Goal: Transaction & Acquisition: Download file/media

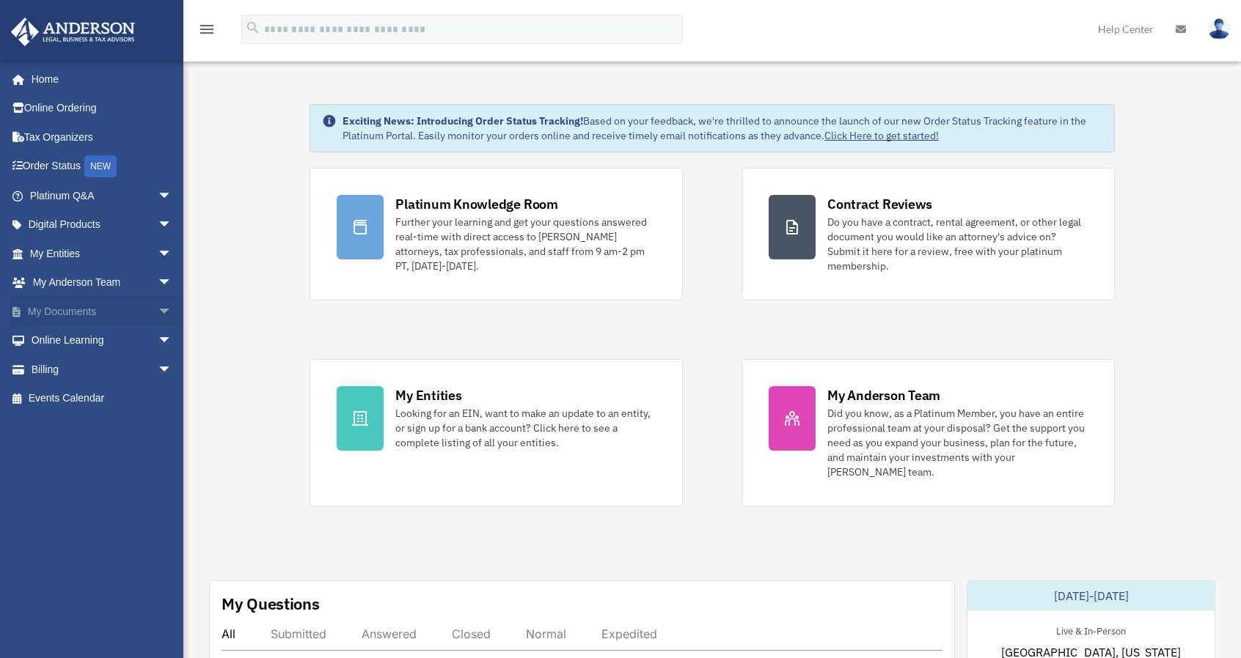
click at [92, 312] on link "My Documents arrow_drop_down" at bounding box center [102, 311] width 184 height 29
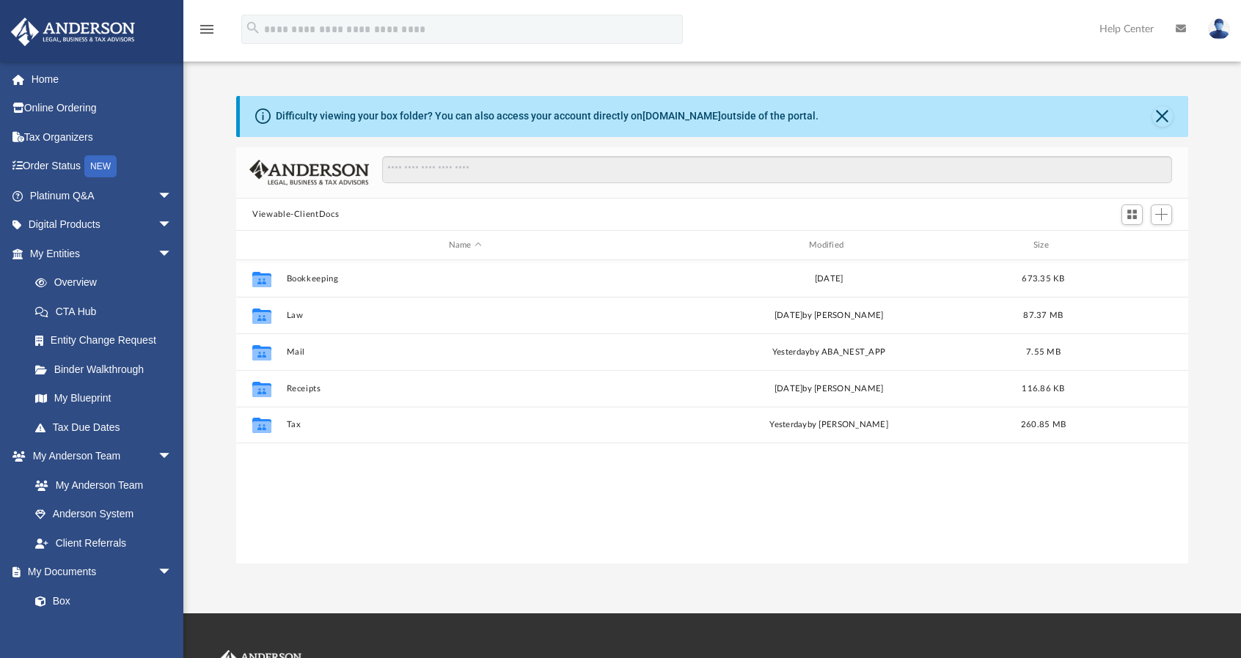
scroll to position [322, 940]
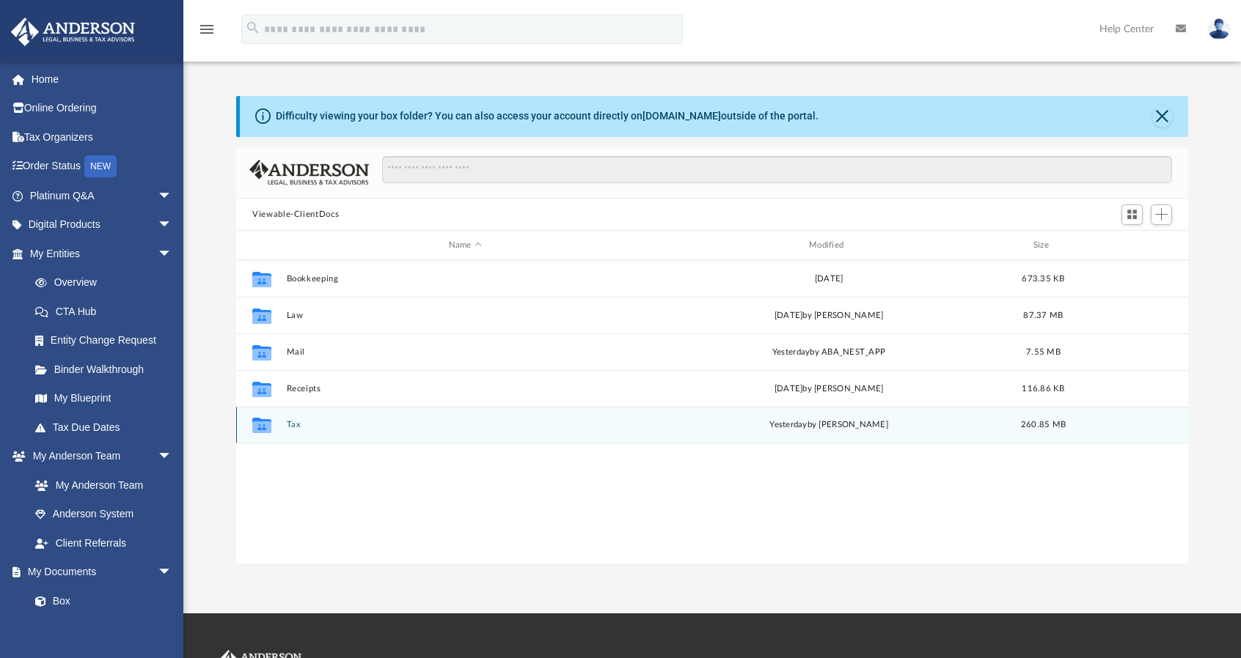
click at [301, 429] on button "Tax" at bounding box center [465, 426] width 357 height 10
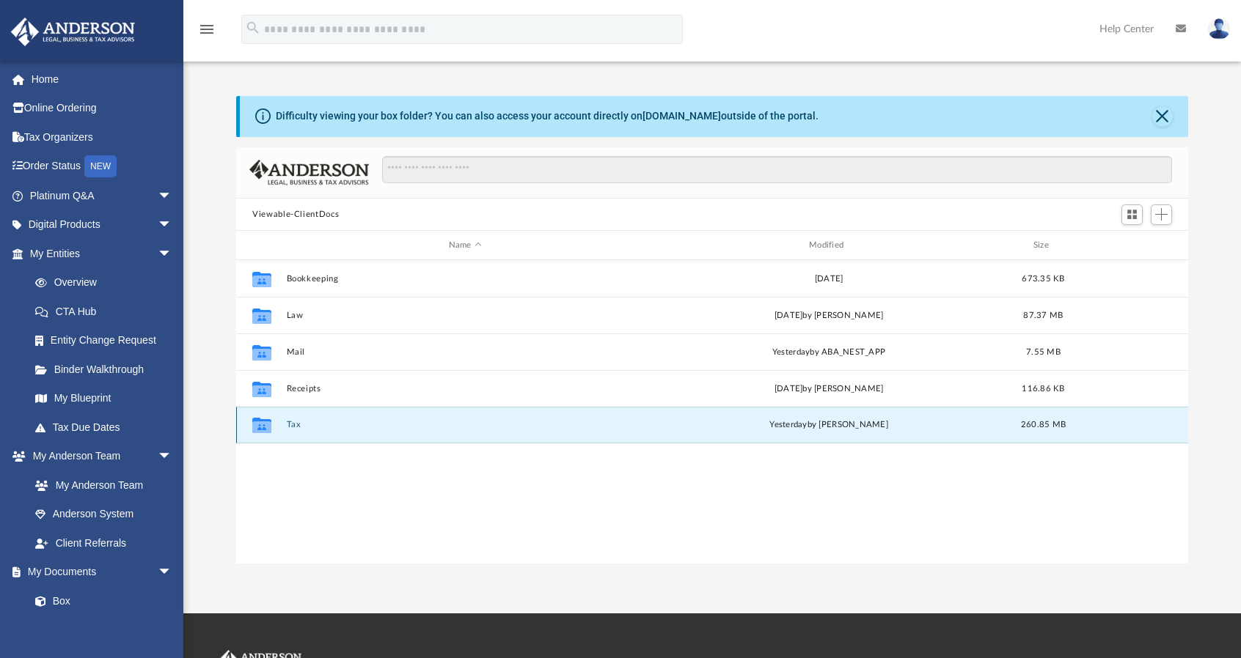
click at [301, 429] on button "Tax" at bounding box center [465, 426] width 357 height 10
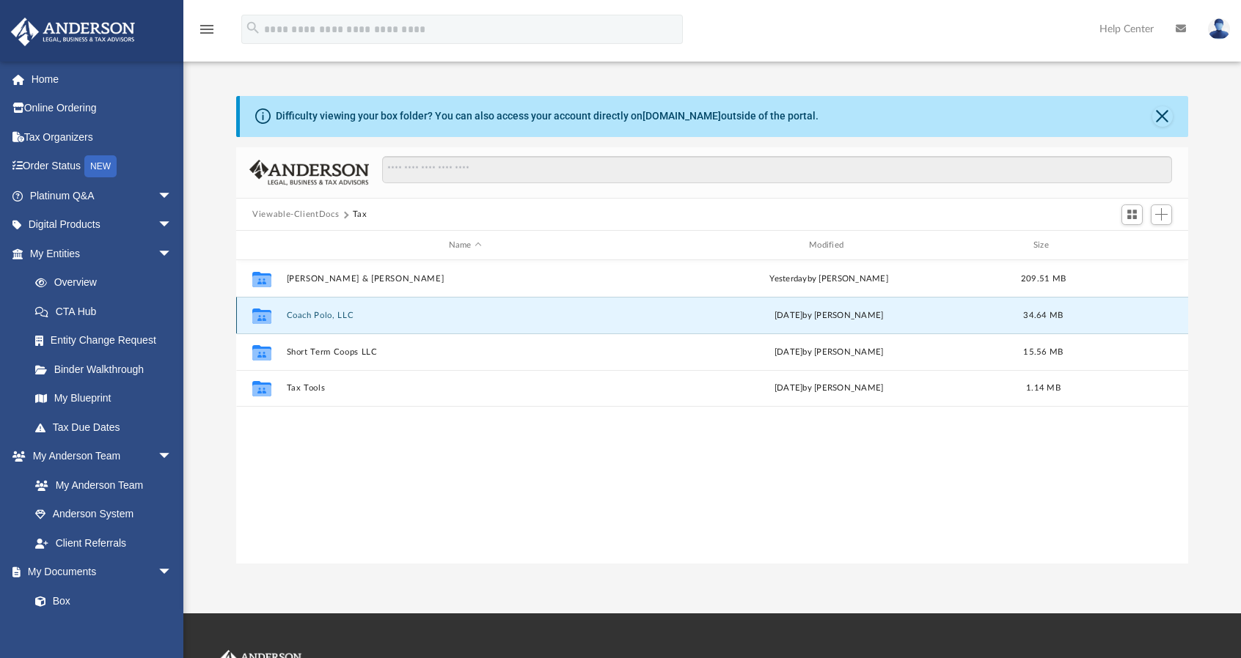
click at [311, 317] on button "Coach Polo, LLC" at bounding box center [465, 316] width 357 height 10
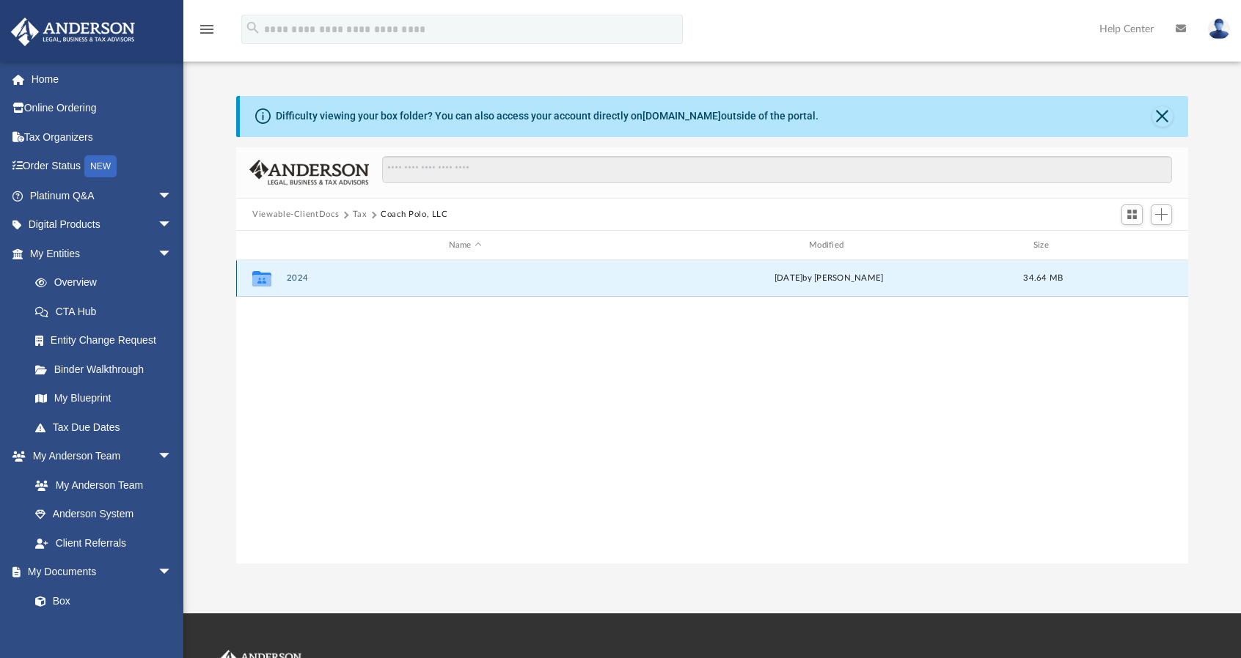
click at [306, 278] on button "2024" at bounding box center [465, 279] width 357 height 10
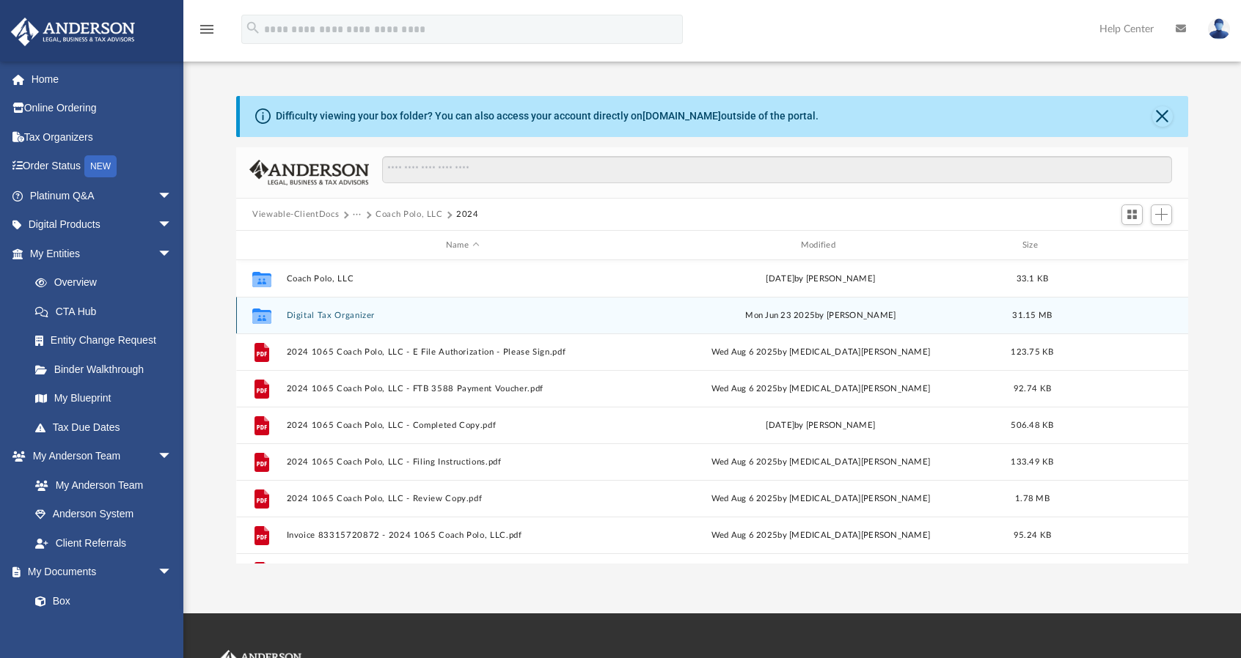
click at [298, 312] on button "Digital Tax Organizer" at bounding box center [463, 316] width 352 height 10
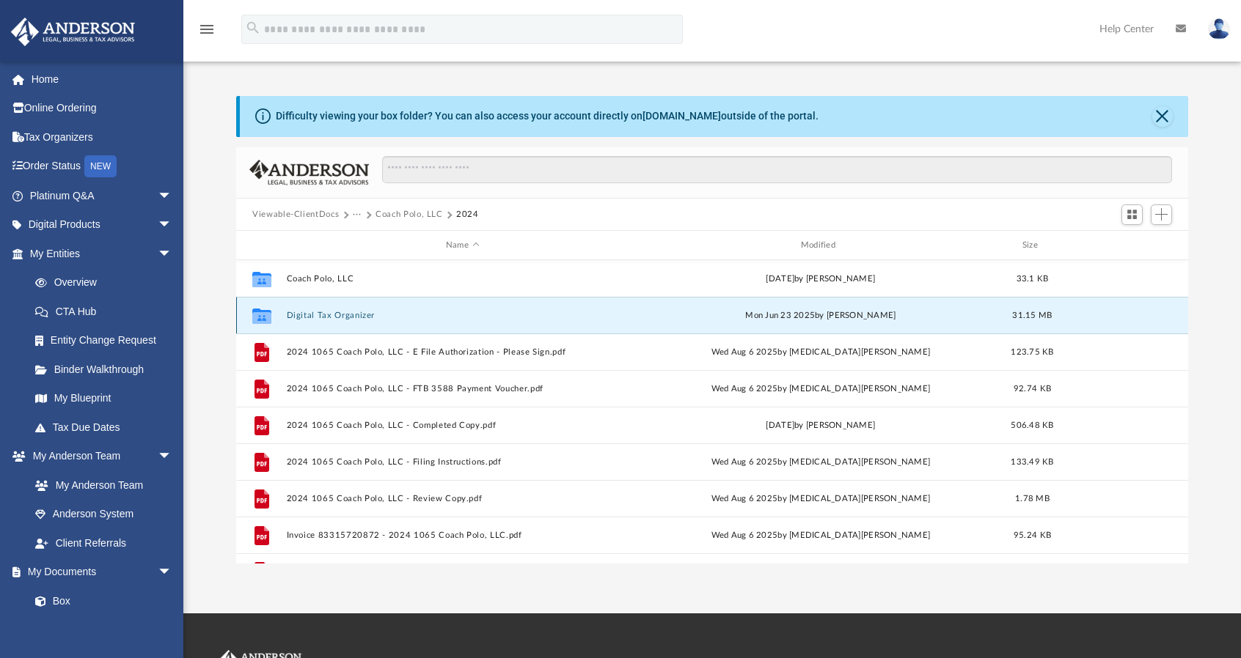
click at [298, 312] on button "Digital Tax Organizer" at bounding box center [463, 316] width 352 height 10
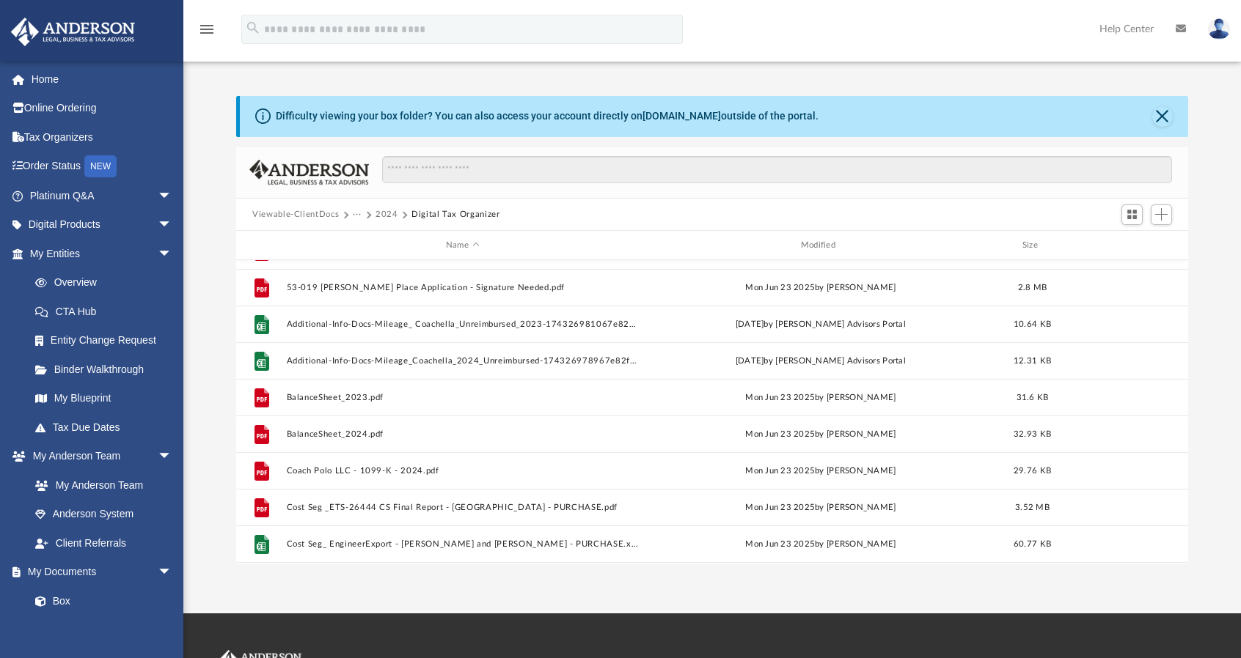
scroll to position [0, 0]
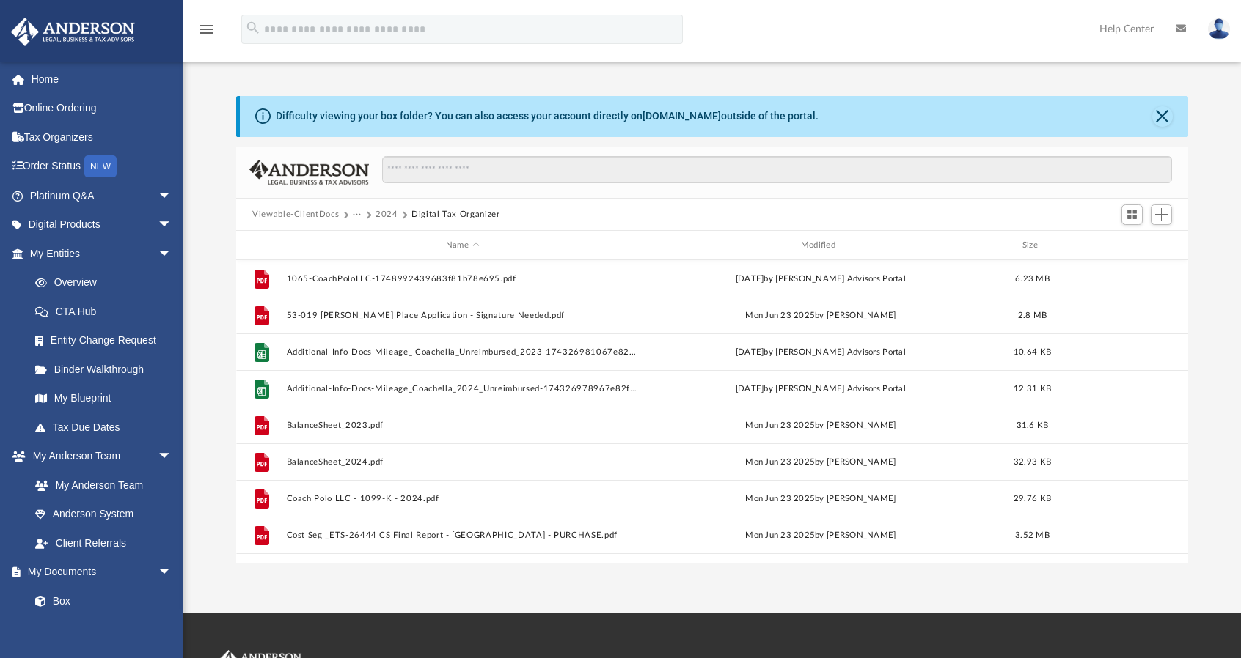
click at [388, 213] on button "2024" at bounding box center [386, 214] width 23 height 13
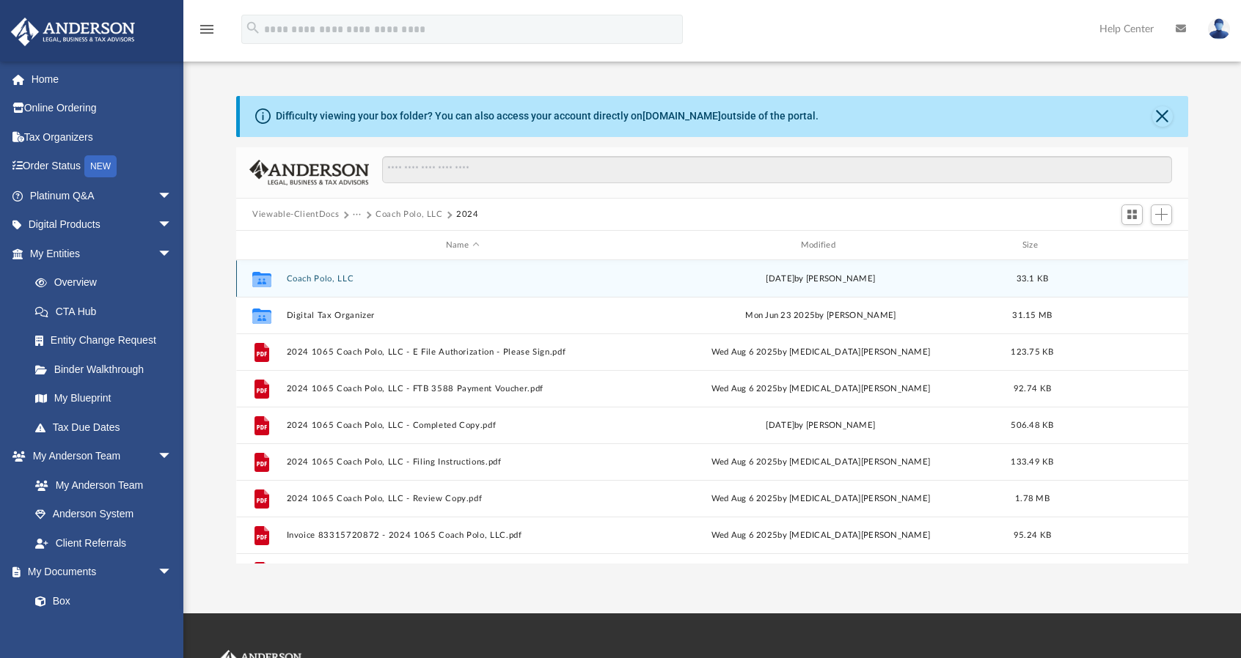
click at [314, 277] on button "Coach Polo, LLC" at bounding box center [463, 279] width 352 height 10
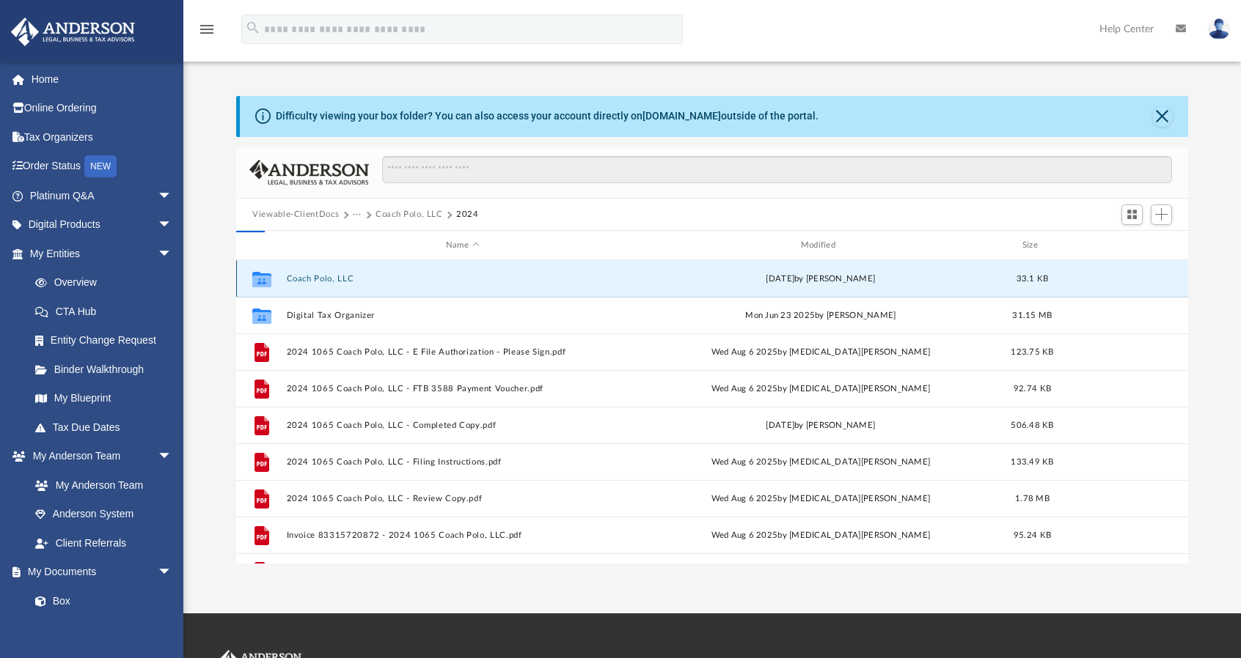
click at [314, 277] on button "Coach Polo, LLC" at bounding box center [463, 279] width 352 height 10
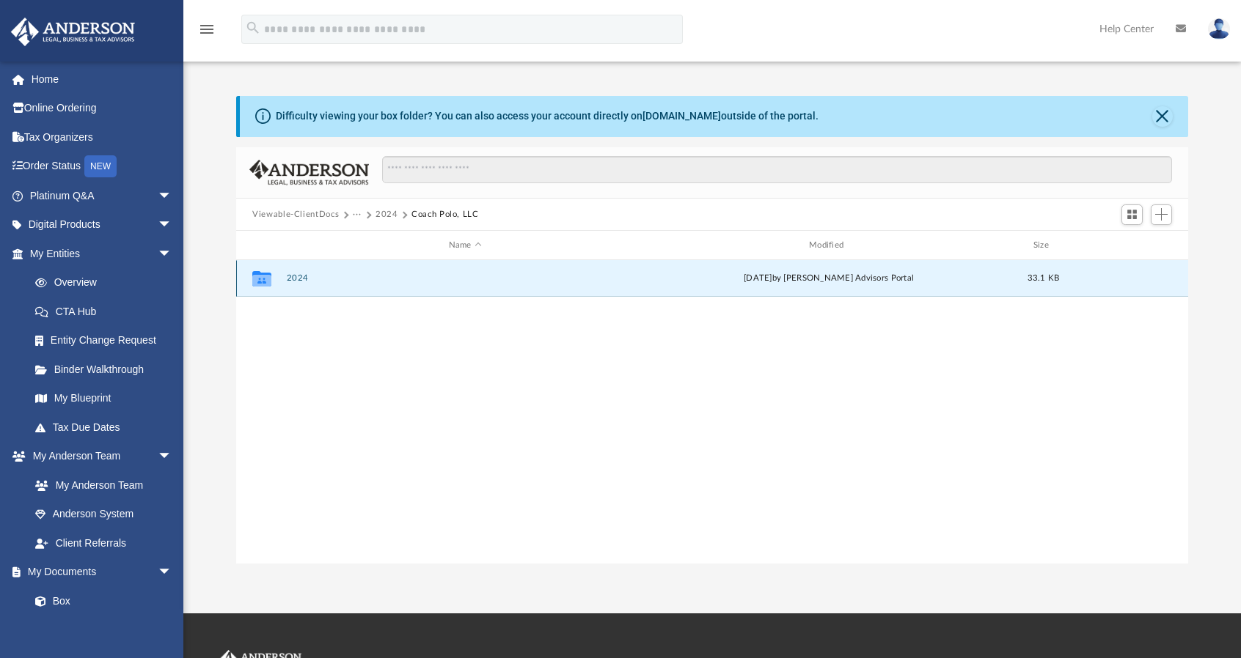
click at [314, 277] on button "2024" at bounding box center [465, 279] width 357 height 10
click at [314, 277] on button "Digital Tax Organizer" at bounding box center [465, 279] width 357 height 10
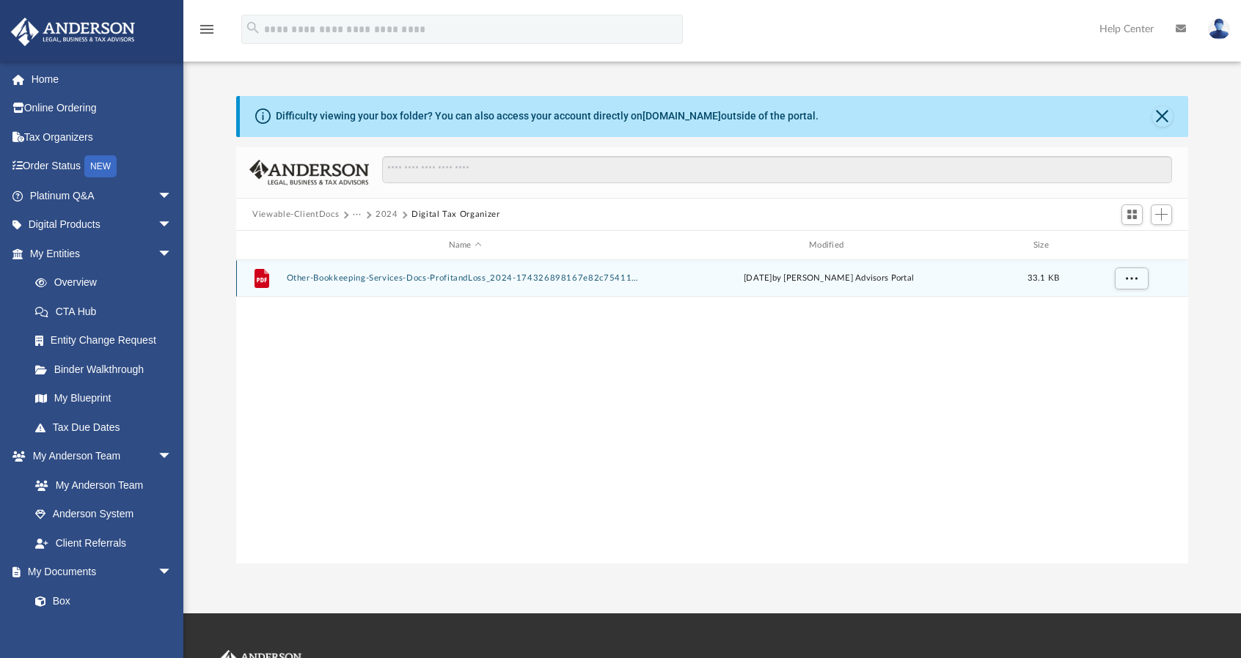
click at [362, 285] on div "File Other-Bookkeeping-Services-Docs-ProfitandLoss_2024-174326898167e82c754110d…" at bounding box center [712, 278] width 952 height 37
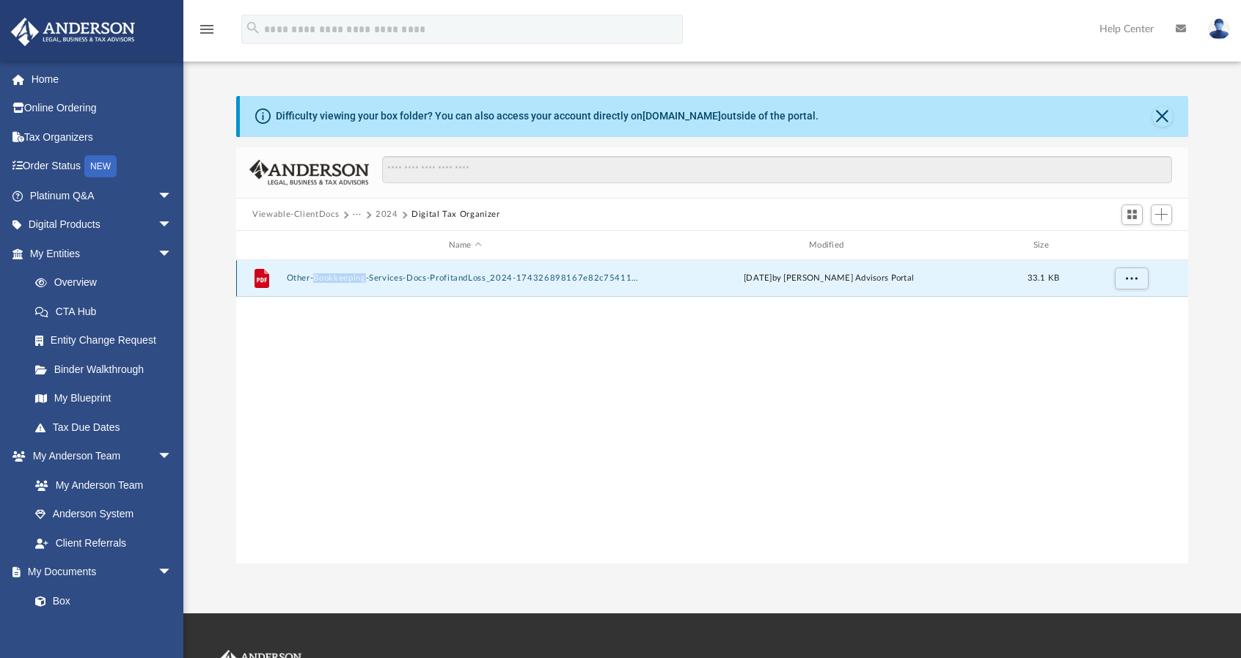
click at [362, 285] on div "File Other-Bookkeeping-Services-Docs-ProfitandLoss_2024-174326898167e82c754110d…" at bounding box center [712, 278] width 952 height 37
click at [444, 276] on button "Other-Bookkeeping-Services-Docs-ProfitandLoss_2024-174326898167e82c754110d.pdf" at bounding box center [465, 279] width 357 height 10
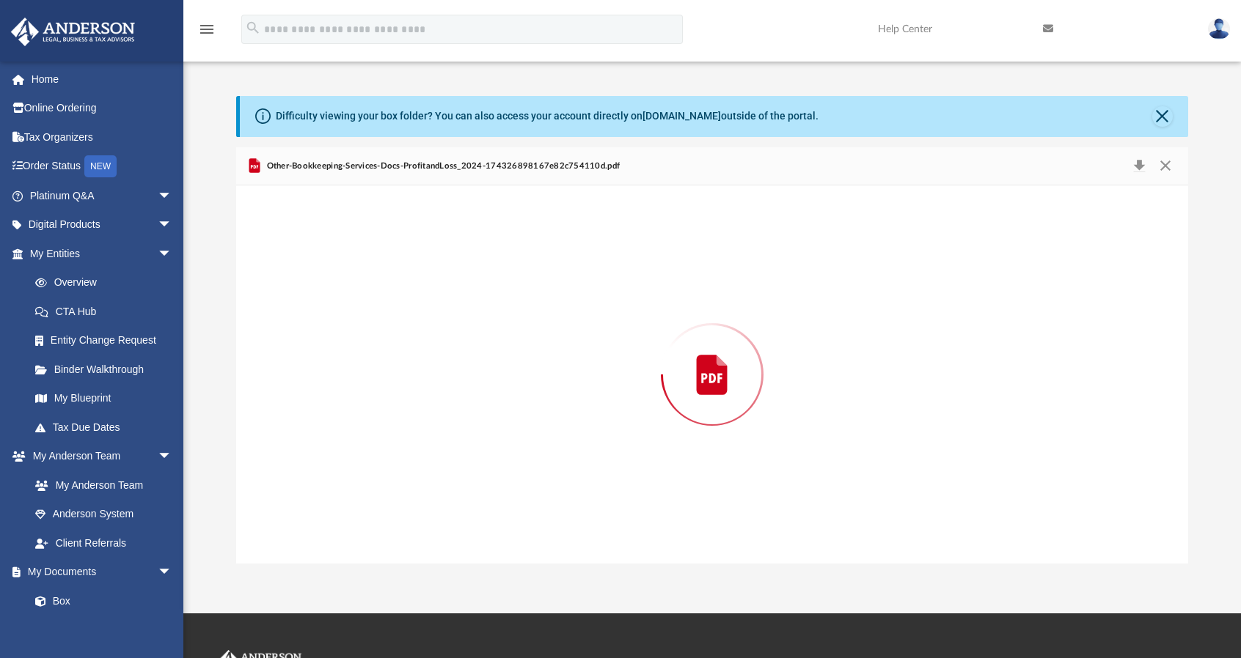
click at [444, 276] on div "Preview" at bounding box center [712, 374] width 952 height 378
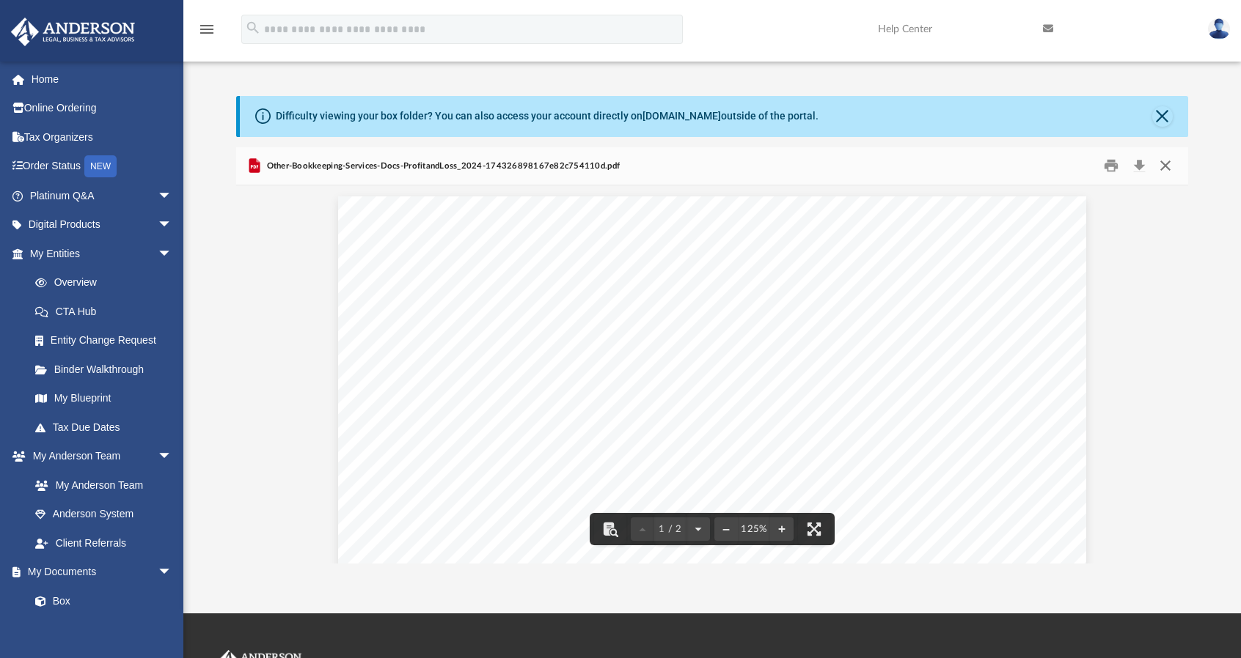
click at [1163, 166] on button "Close" at bounding box center [1165, 166] width 26 height 23
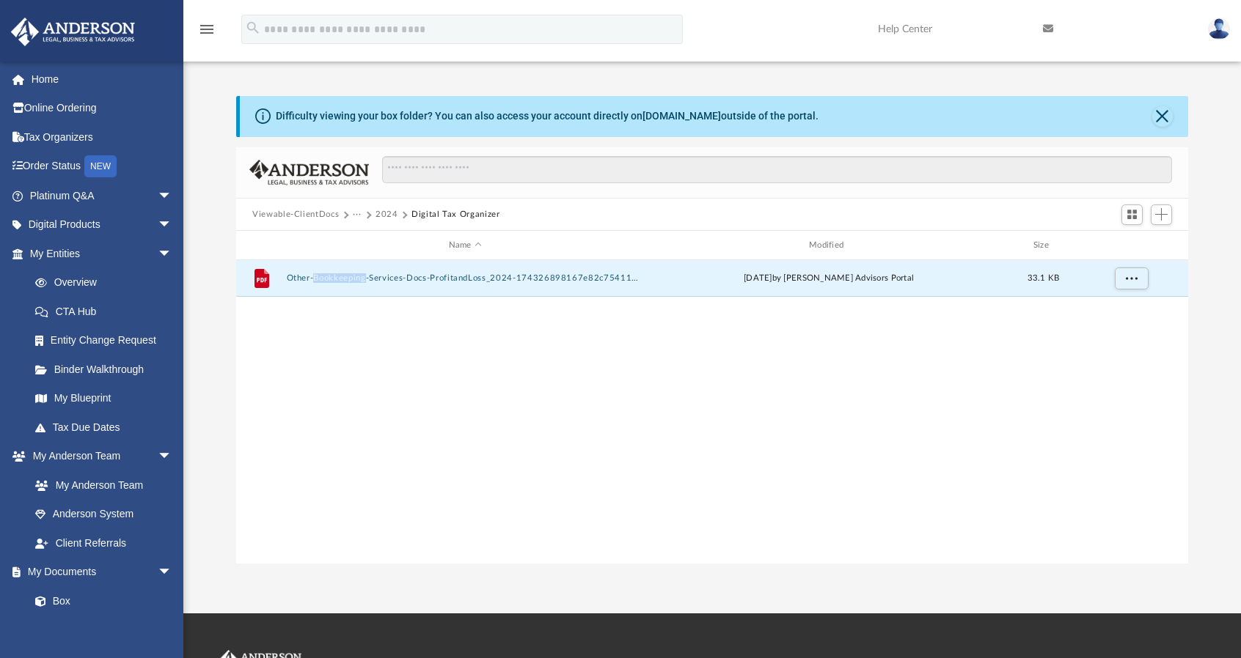
click at [383, 214] on button "2024" at bounding box center [386, 214] width 23 height 13
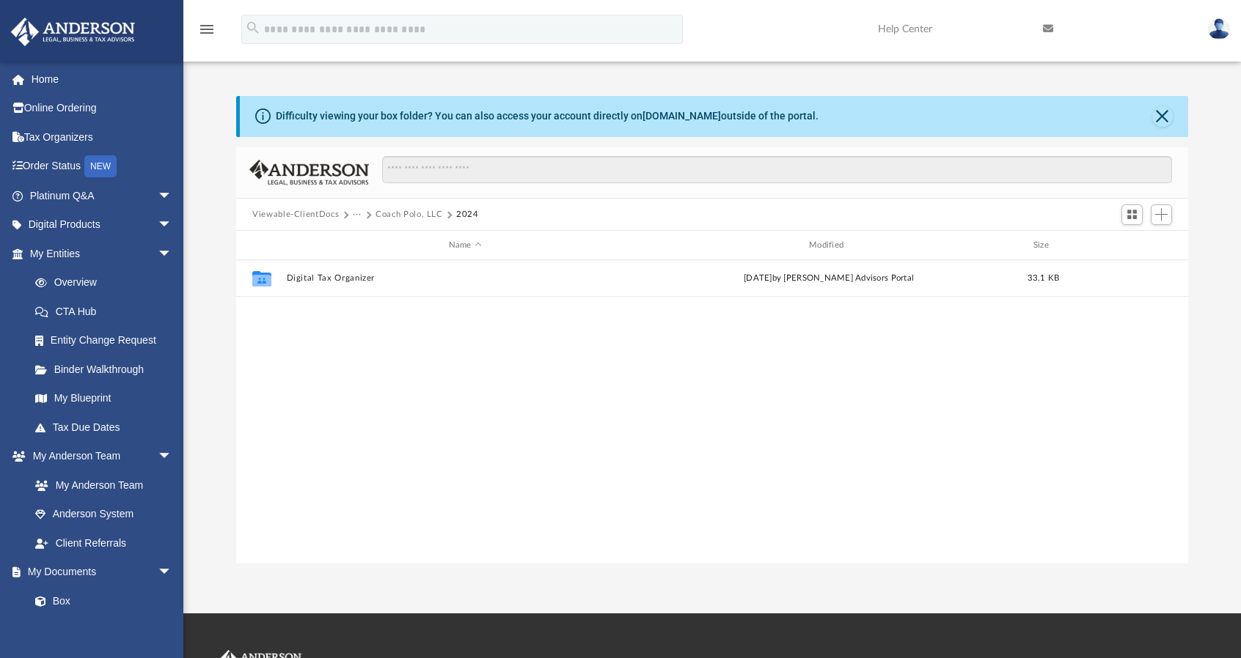
click at [358, 211] on button "···" at bounding box center [358, 214] width 10 height 13
click at [322, 328] on div "Collaborated Folder Digital Tax Organizer [DATE] by [PERSON_NAME] Advisors Port…" at bounding box center [712, 412] width 952 height 304
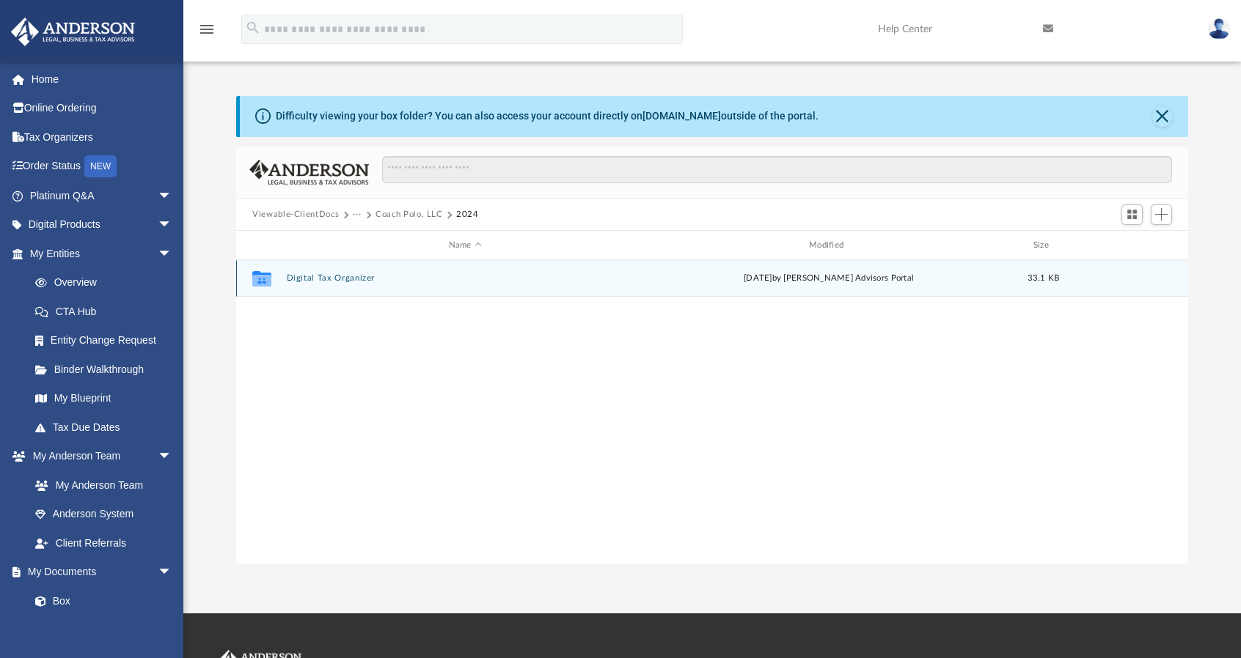
click at [320, 277] on button "Digital Tax Organizer" at bounding box center [465, 279] width 357 height 10
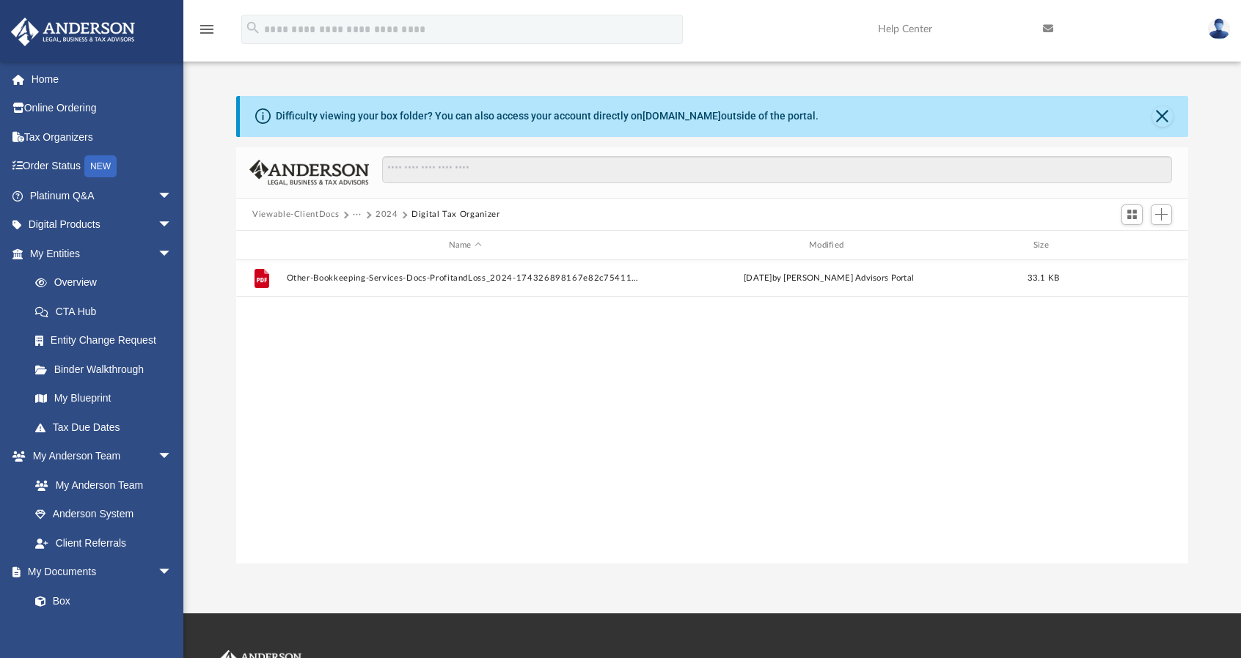
click at [302, 215] on button "Viewable-ClientDocs" at bounding box center [295, 214] width 87 height 13
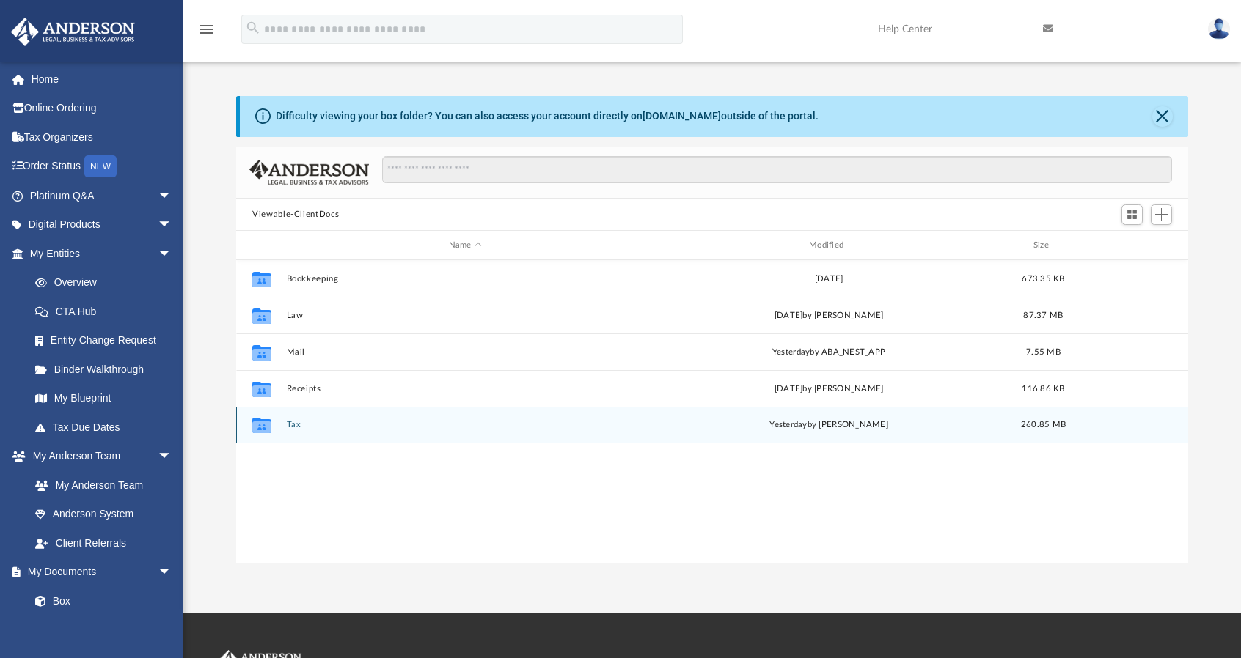
click at [290, 424] on button "Tax" at bounding box center [465, 426] width 357 height 10
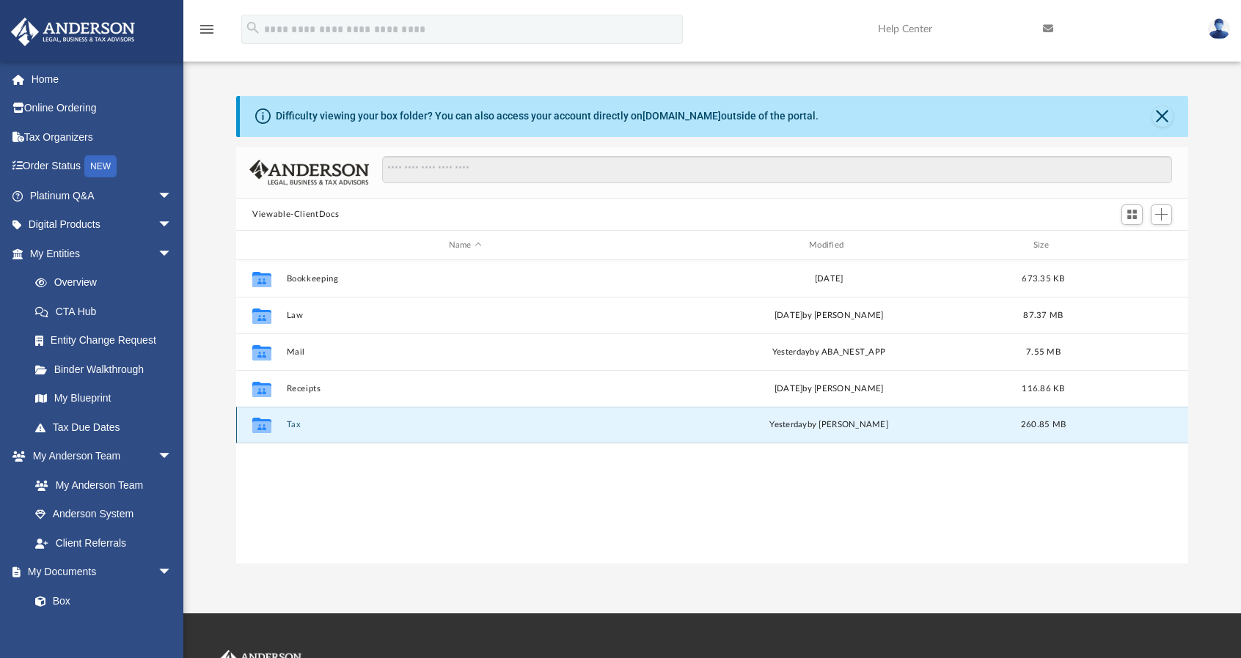
click at [290, 424] on button "Tax" at bounding box center [465, 426] width 357 height 10
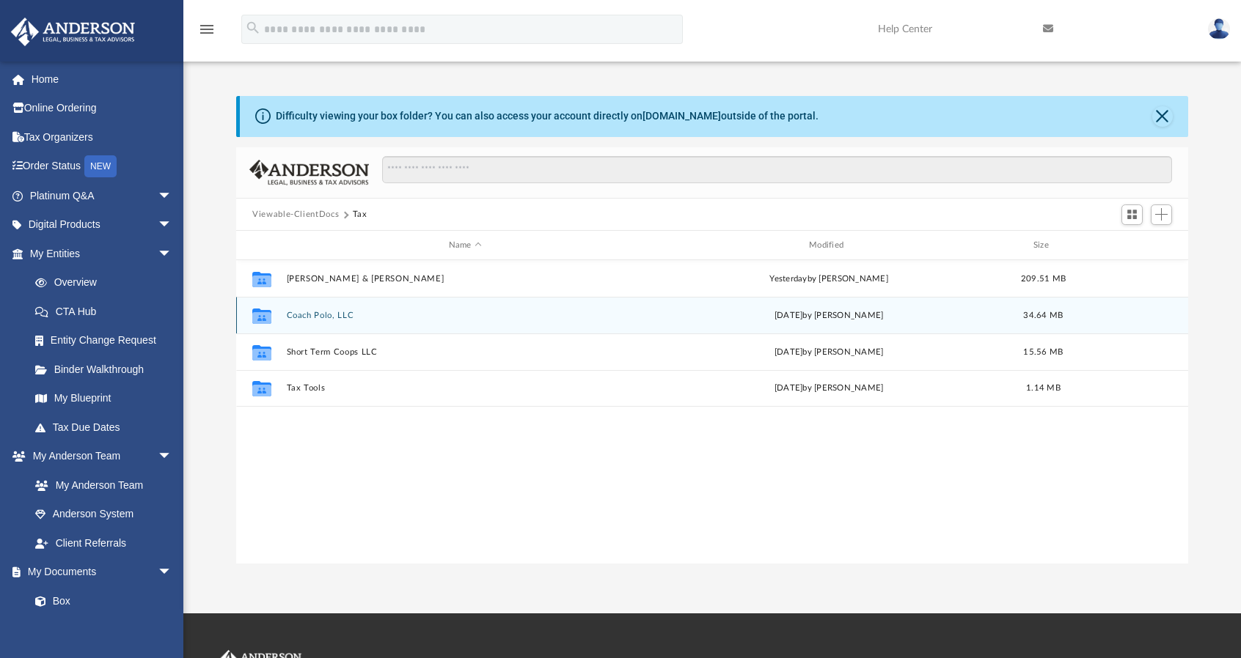
click at [309, 317] on button "Coach Polo, LLC" at bounding box center [465, 316] width 357 height 10
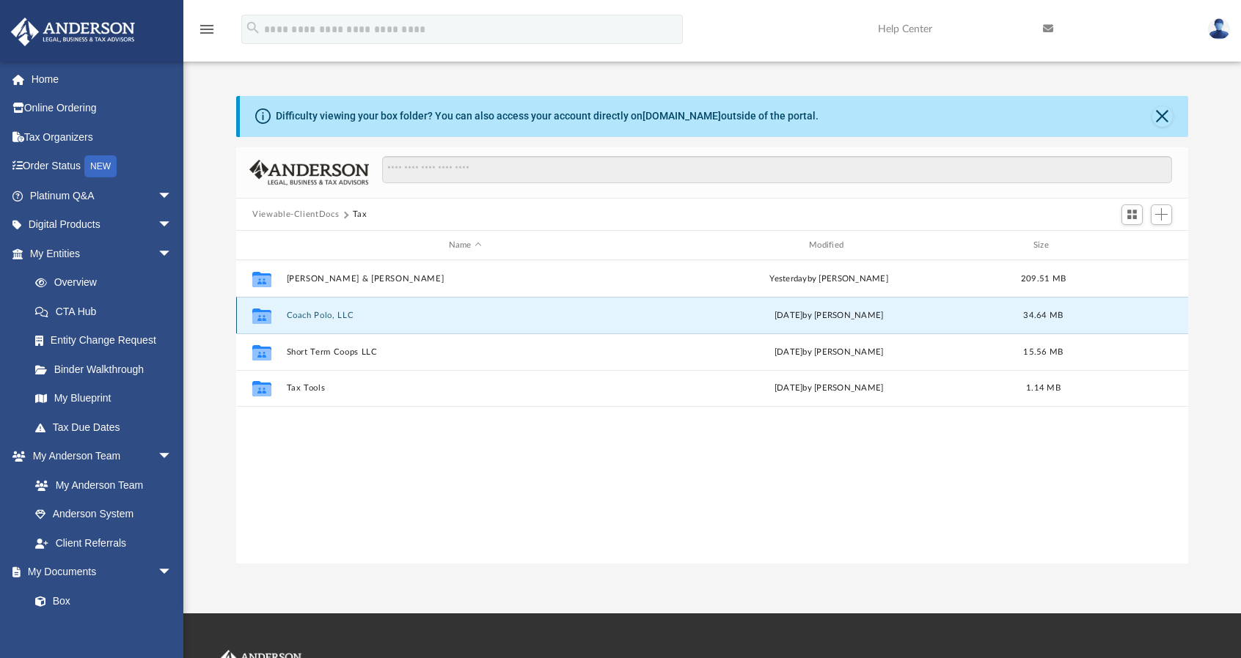
click at [309, 317] on button "Coach Polo, LLC" at bounding box center [465, 316] width 357 height 10
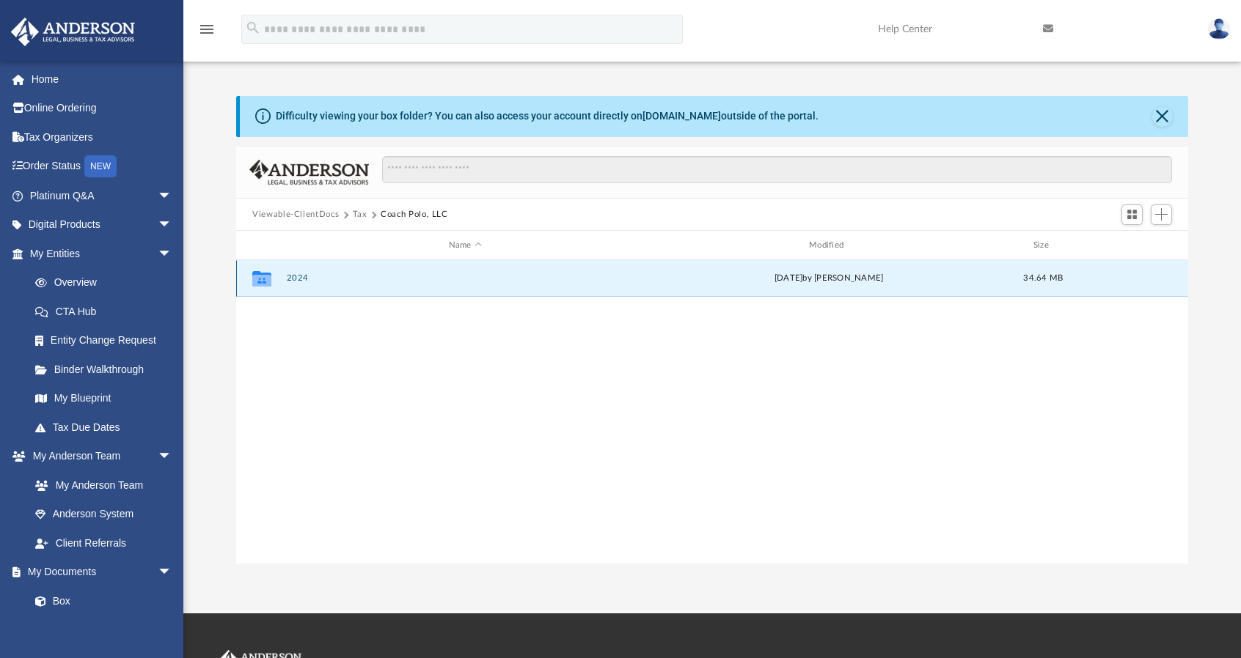
click at [295, 282] on button "2024" at bounding box center [465, 279] width 357 height 10
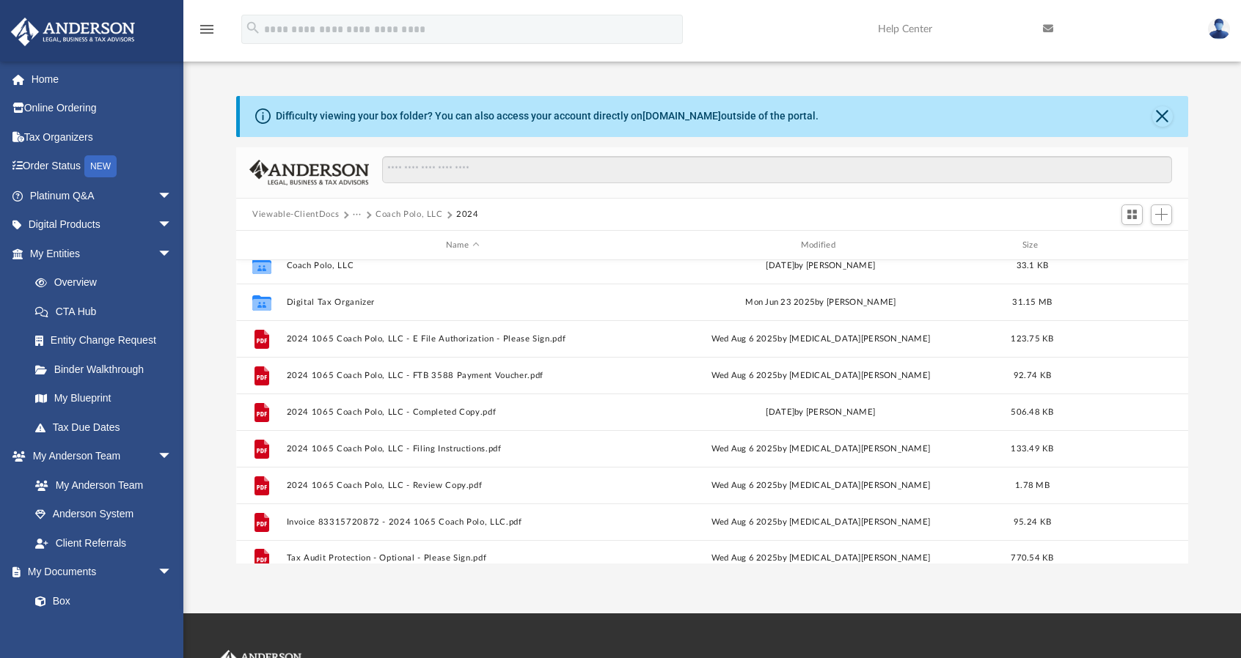
scroll to position [25, 0]
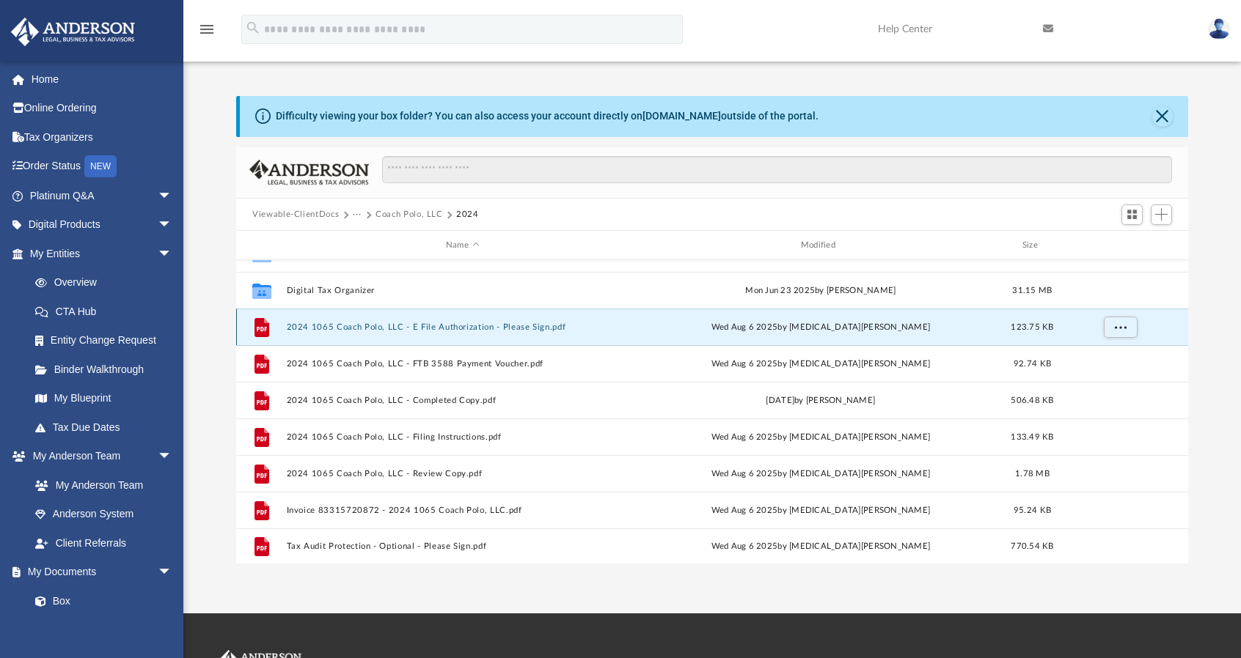
click at [377, 330] on button "2024 1065 Coach Polo, LLC - E File Authorization - Please Sign.pdf" at bounding box center [463, 328] width 352 height 10
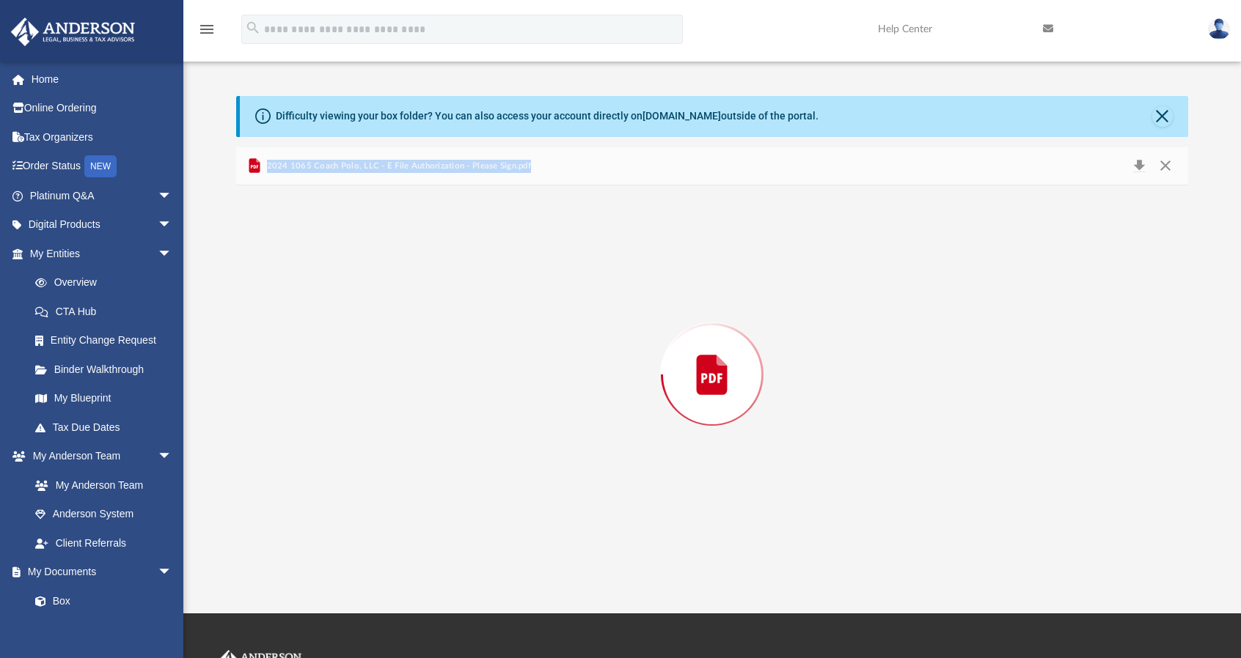
click at [377, 330] on div "Preview" at bounding box center [712, 374] width 952 height 378
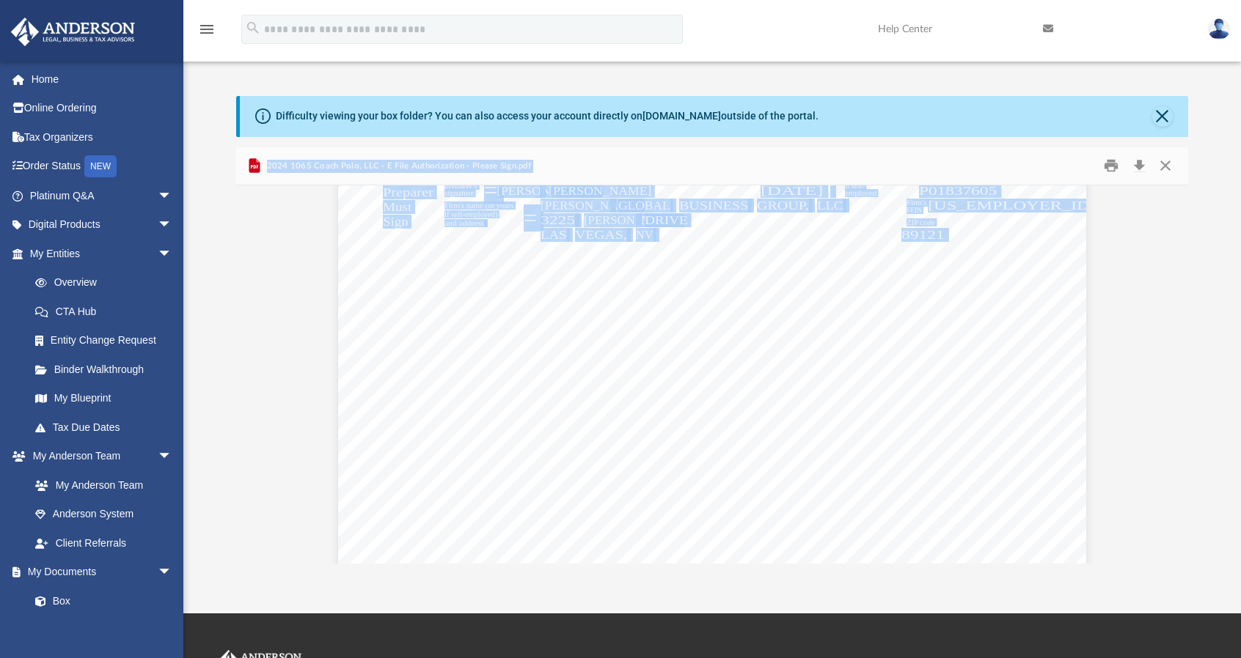
scroll to position [2591, 0]
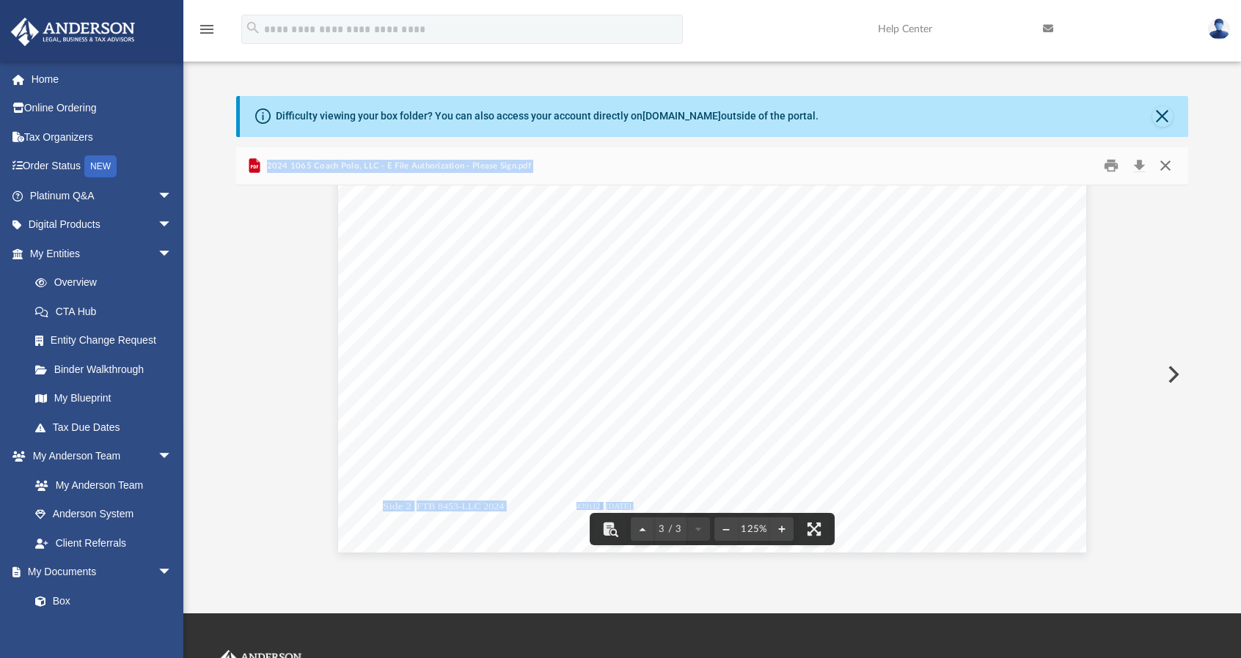
click at [1168, 165] on button "Close" at bounding box center [1165, 166] width 26 height 23
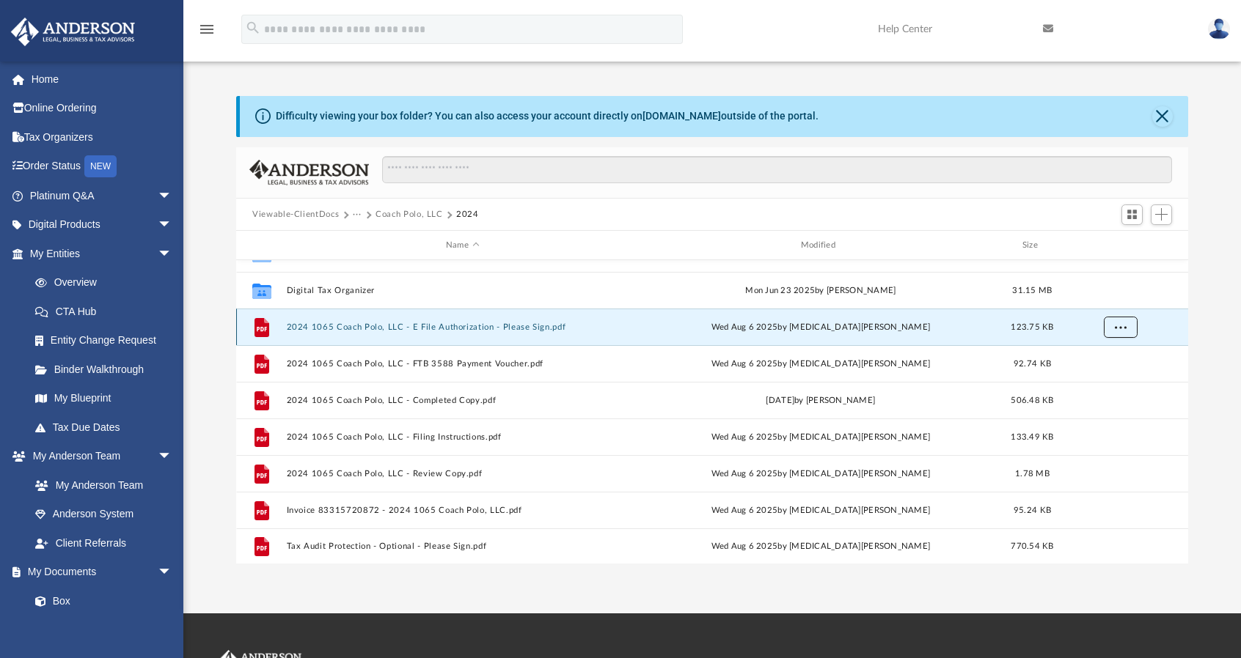
click at [1120, 331] on button "More options" at bounding box center [1120, 328] width 34 height 22
click at [1205, 344] on div "Difficulty viewing your box folder? You can also access your account directly o…" at bounding box center [711, 330] width 1057 height 468
click at [1116, 326] on span "More options" at bounding box center [1120, 327] width 12 height 8
click at [1104, 378] on li "Download" at bounding box center [1107, 379] width 43 height 15
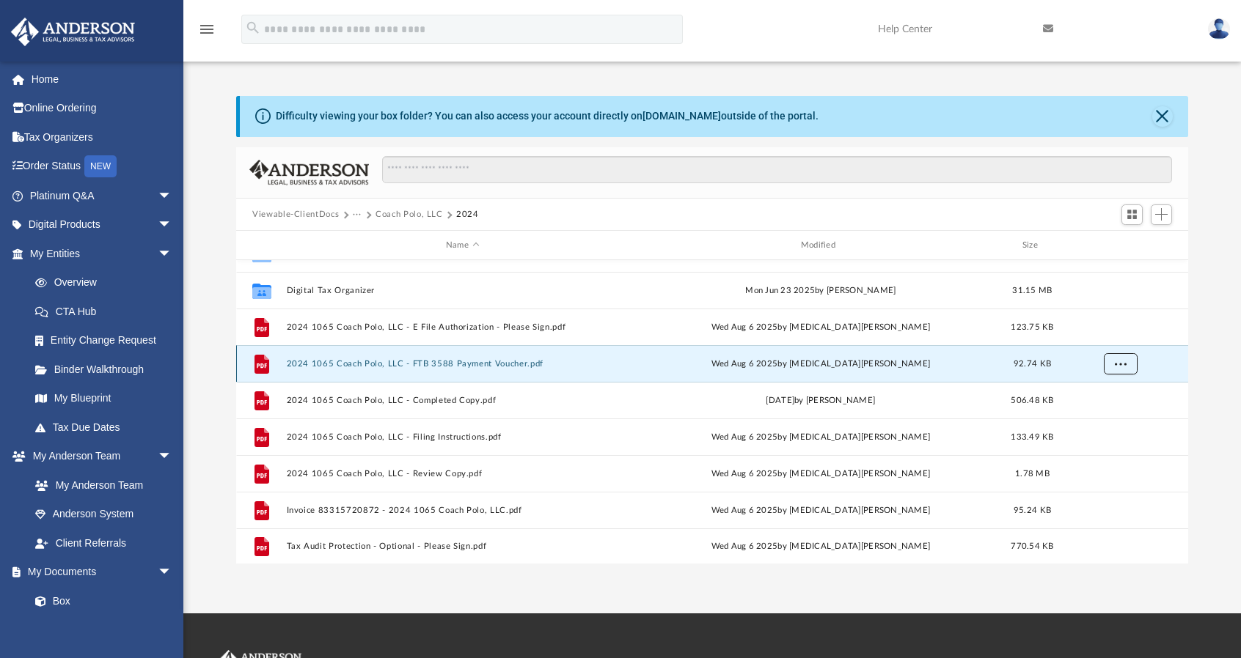
click at [1122, 365] on span "More options" at bounding box center [1120, 364] width 12 height 8
click at [1111, 414] on li "Download" at bounding box center [1107, 415] width 43 height 15
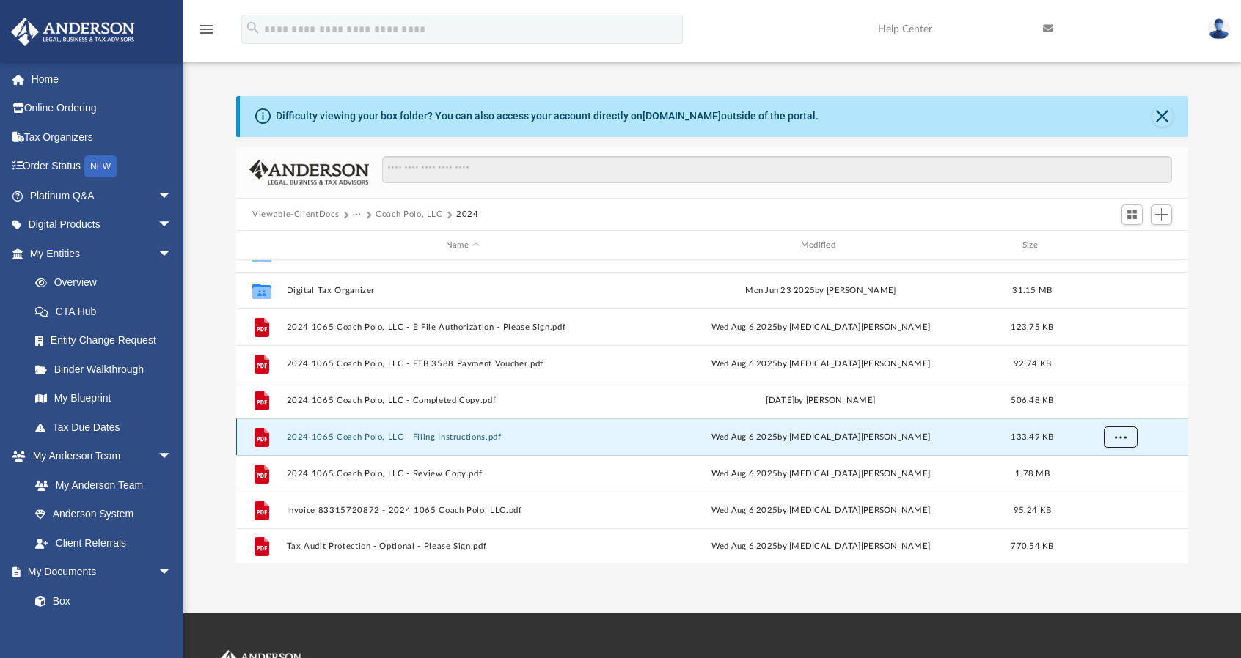
click at [1114, 439] on span "More options" at bounding box center [1120, 437] width 12 height 8
click at [1099, 490] on li "Download" at bounding box center [1107, 489] width 43 height 15
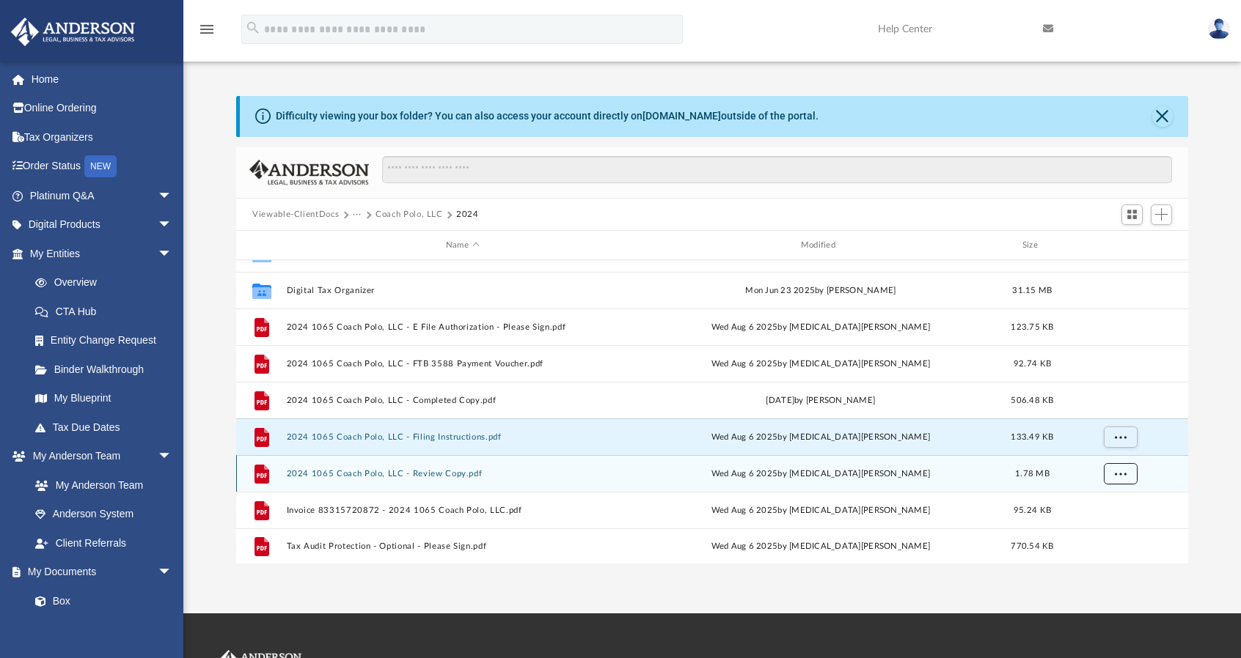
click at [1118, 476] on span "More options" at bounding box center [1120, 474] width 12 height 8
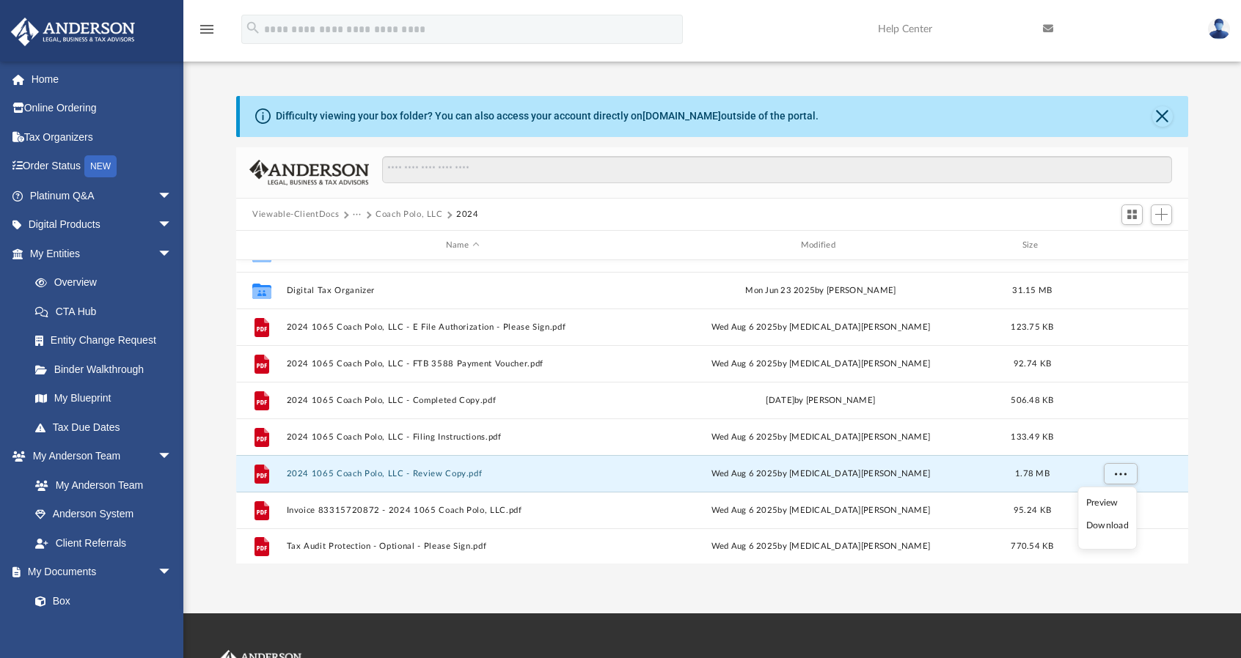
click at [1111, 526] on li "Download" at bounding box center [1107, 525] width 43 height 15
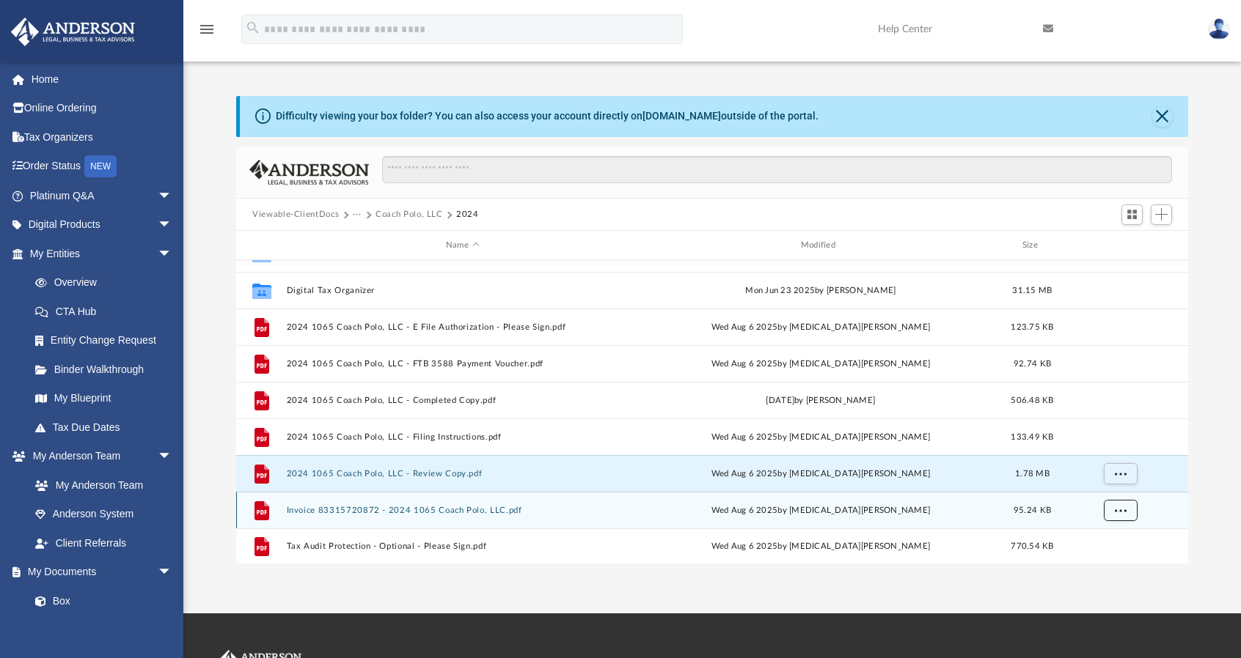
click at [1124, 507] on span "More options" at bounding box center [1120, 511] width 12 height 8
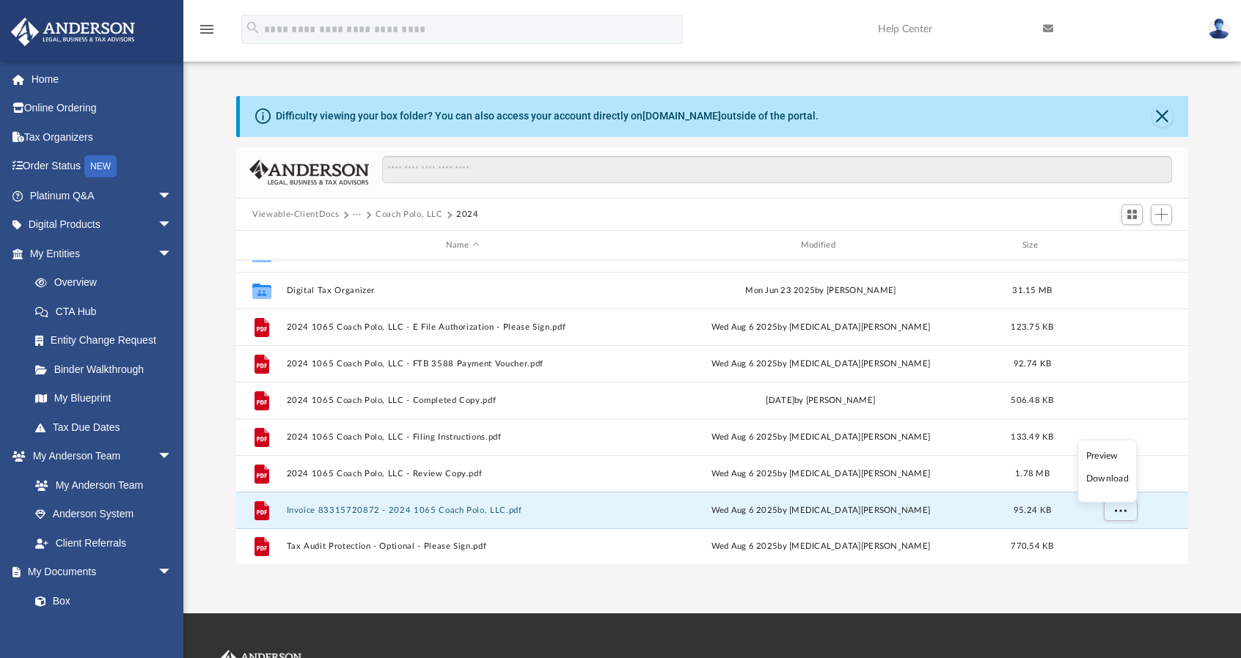
click at [1103, 479] on li "Download" at bounding box center [1107, 478] width 43 height 15
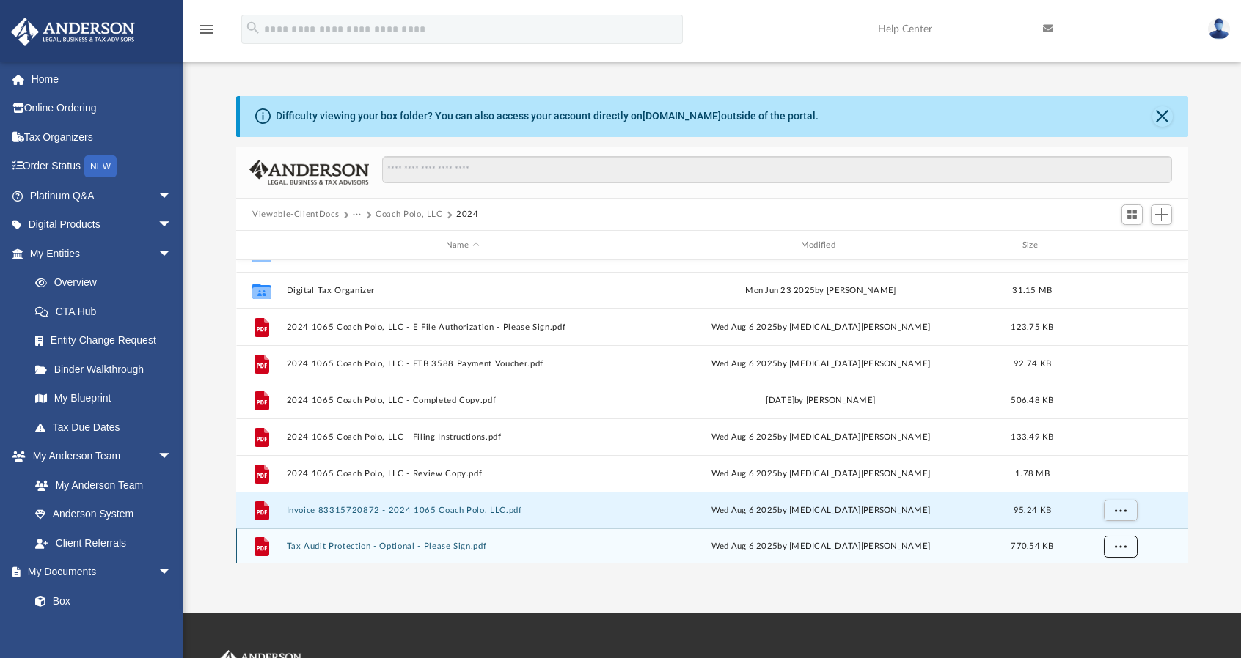
click at [1119, 548] on span "More options" at bounding box center [1120, 547] width 12 height 8
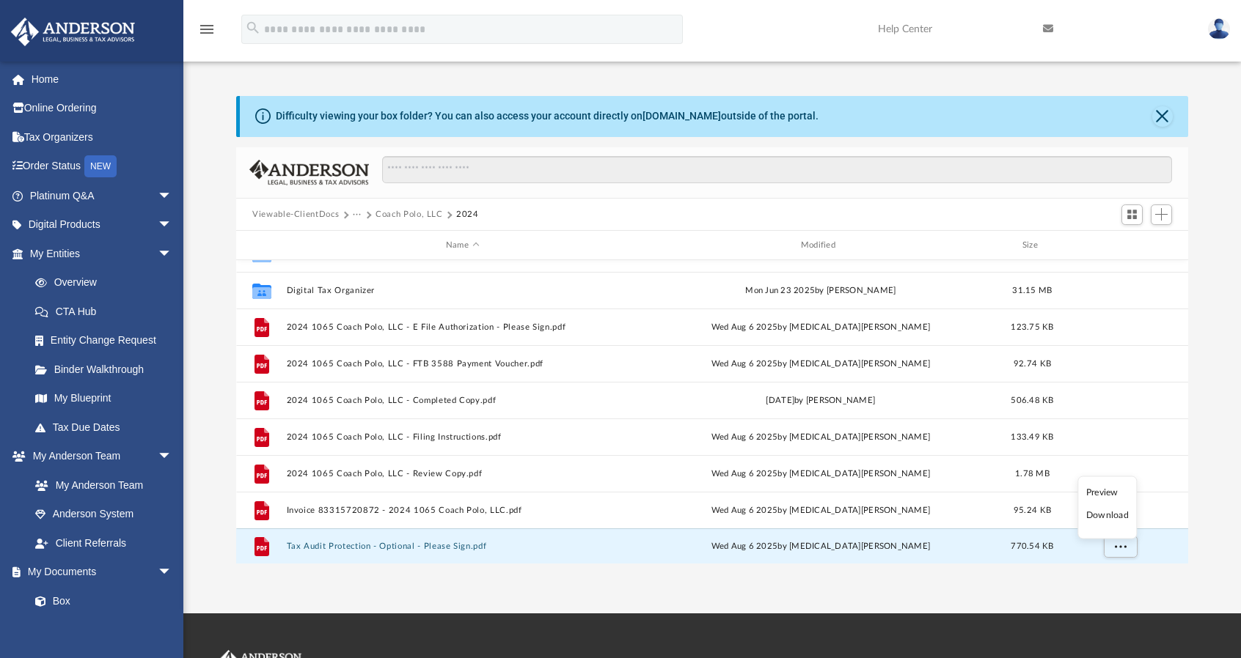
click at [1108, 518] on li "Download" at bounding box center [1107, 515] width 43 height 15
click at [309, 213] on button "Viewable-ClientDocs" at bounding box center [295, 214] width 87 height 13
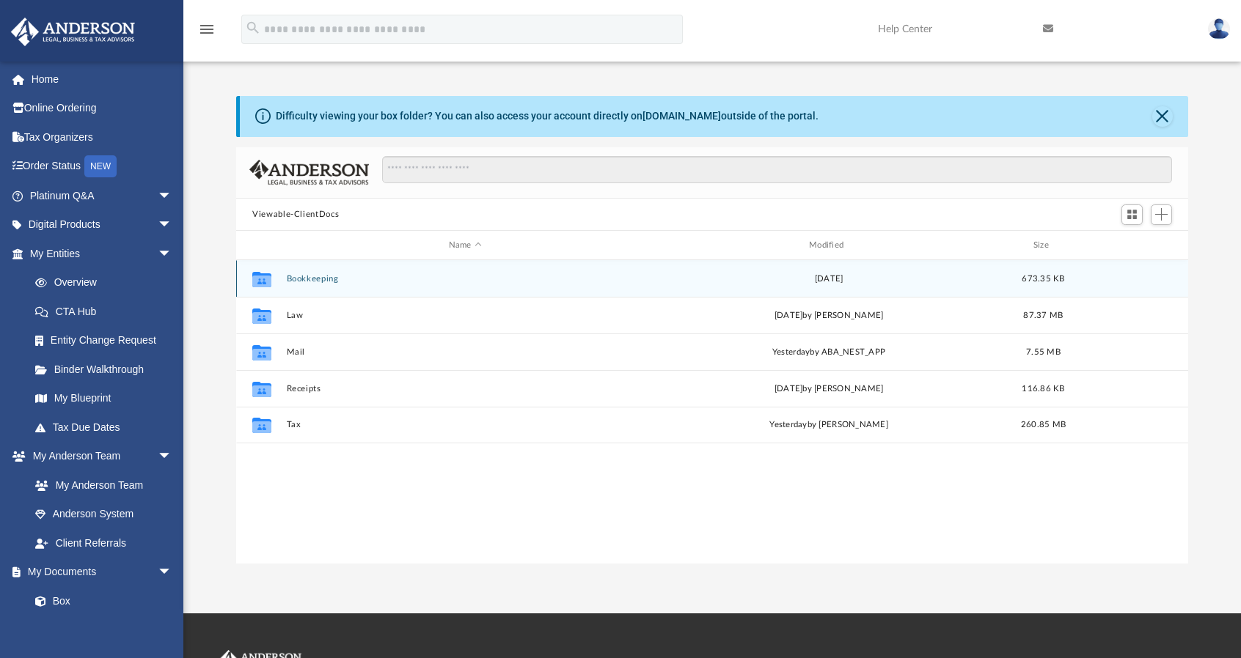
scroll to position [0, 0]
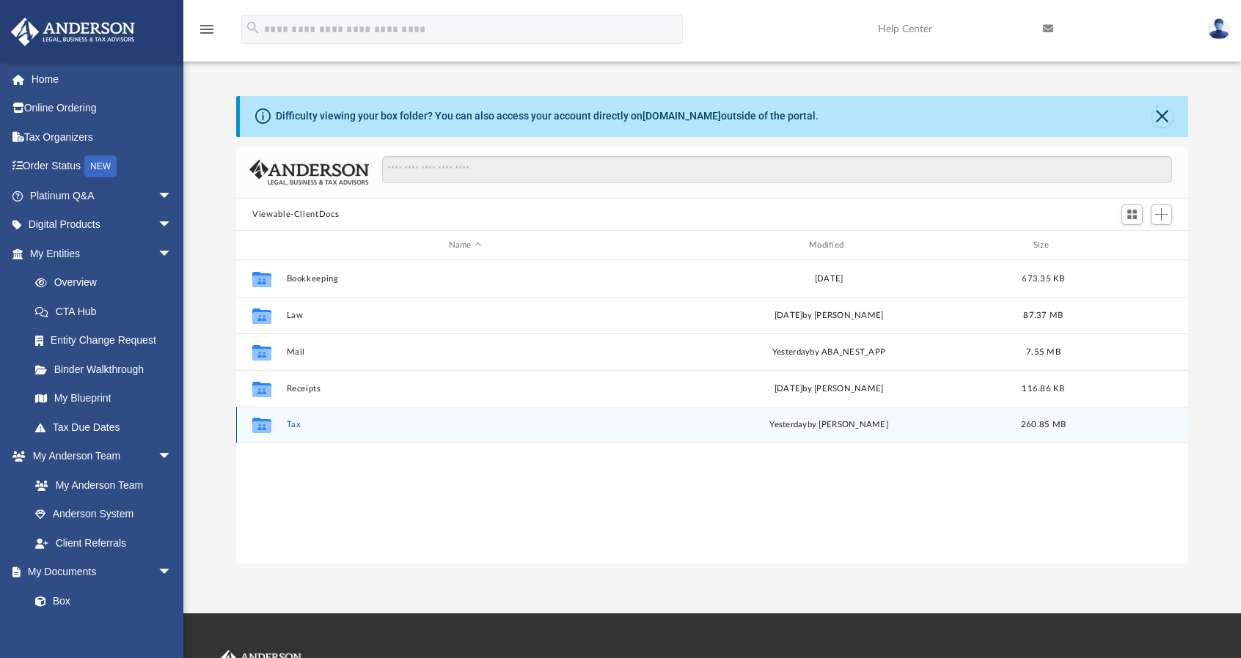
click at [291, 431] on div "Collaborated Folder Tax [DATE] by [PERSON_NAME] 260.85 MB" at bounding box center [712, 425] width 952 height 37
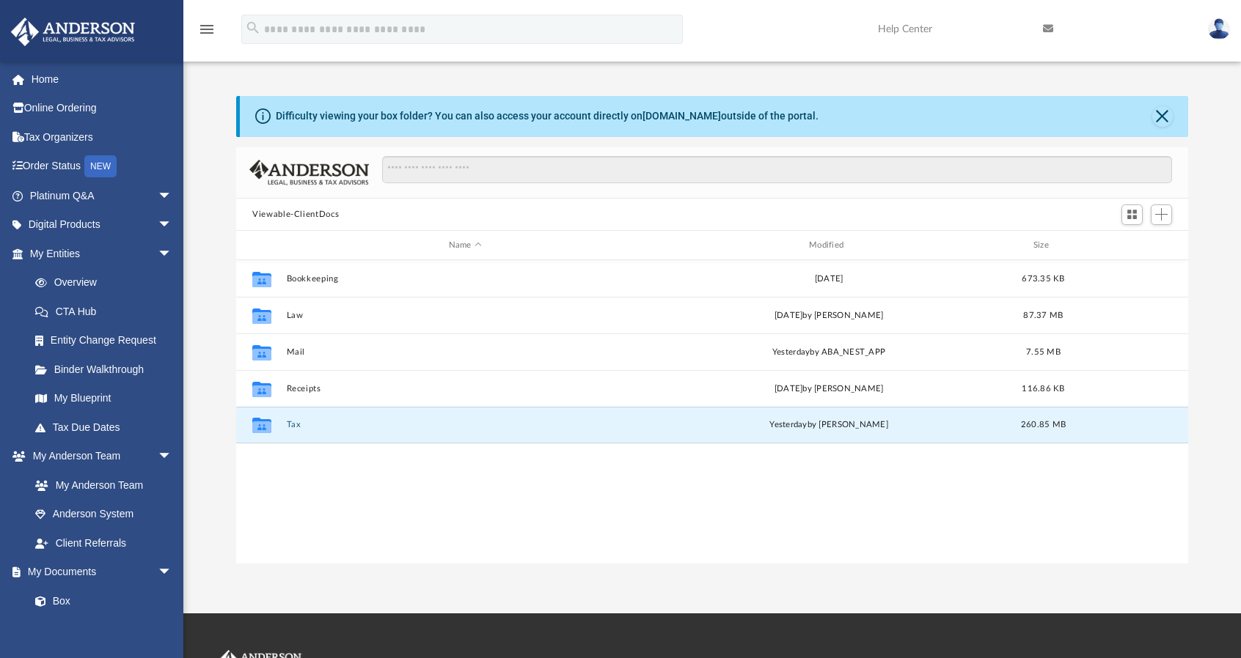
click at [292, 485] on div "Collaborated Folder Bookkeeping [DATE] 673.35 KB Collaborated Folder Law [DATE]…" at bounding box center [712, 412] width 952 height 304
click at [265, 426] on icon "grid" at bounding box center [261, 428] width 19 height 12
click at [292, 424] on button "Tax" at bounding box center [465, 426] width 357 height 10
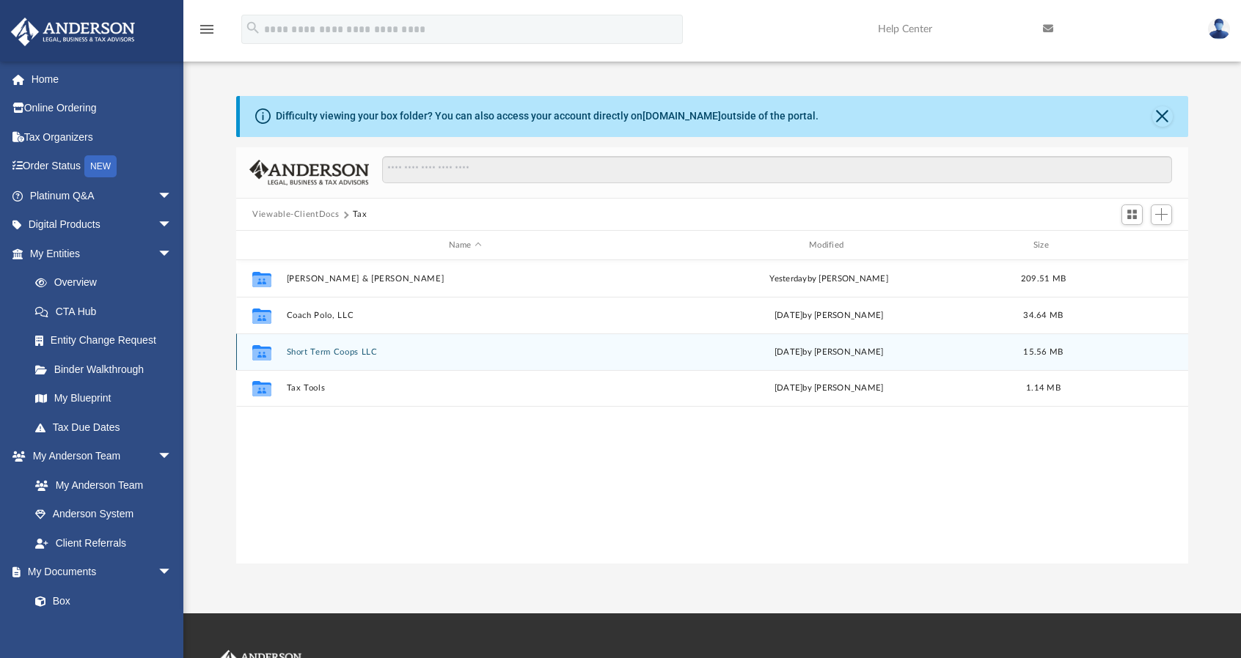
click at [331, 353] on button "Short Term Coops LLC" at bounding box center [465, 353] width 357 height 10
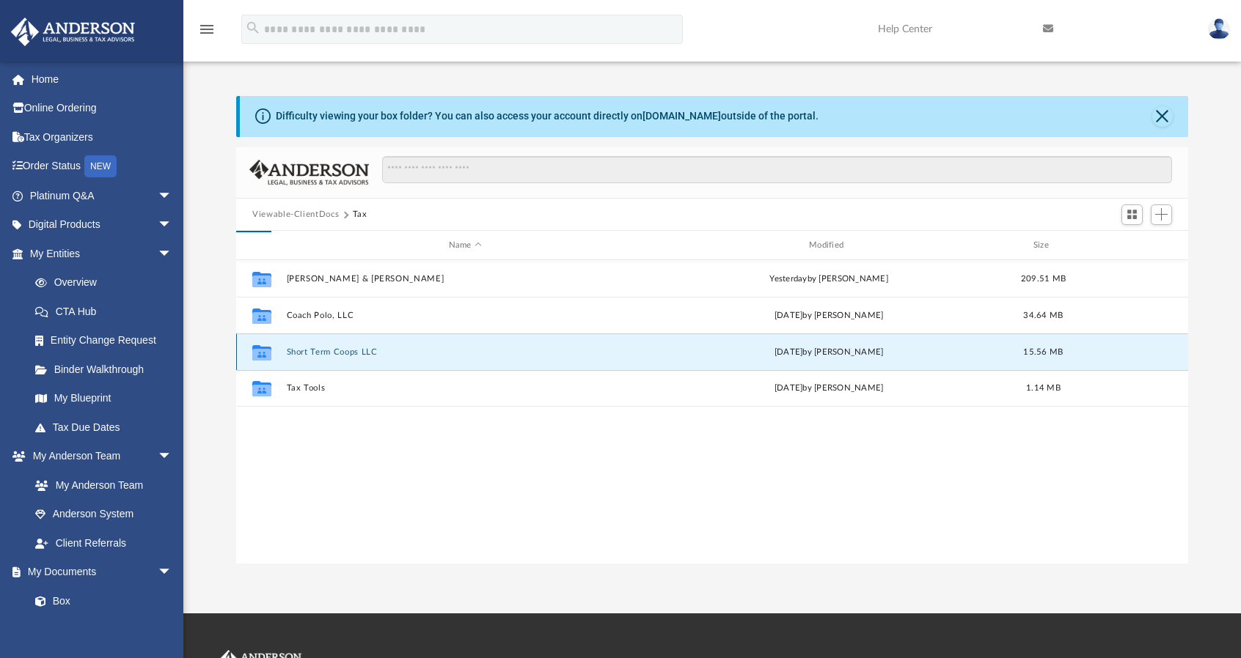
click at [331, 353] on button "Short Term Coops LLC" at bounding box center [465, 353] width 357 height 10
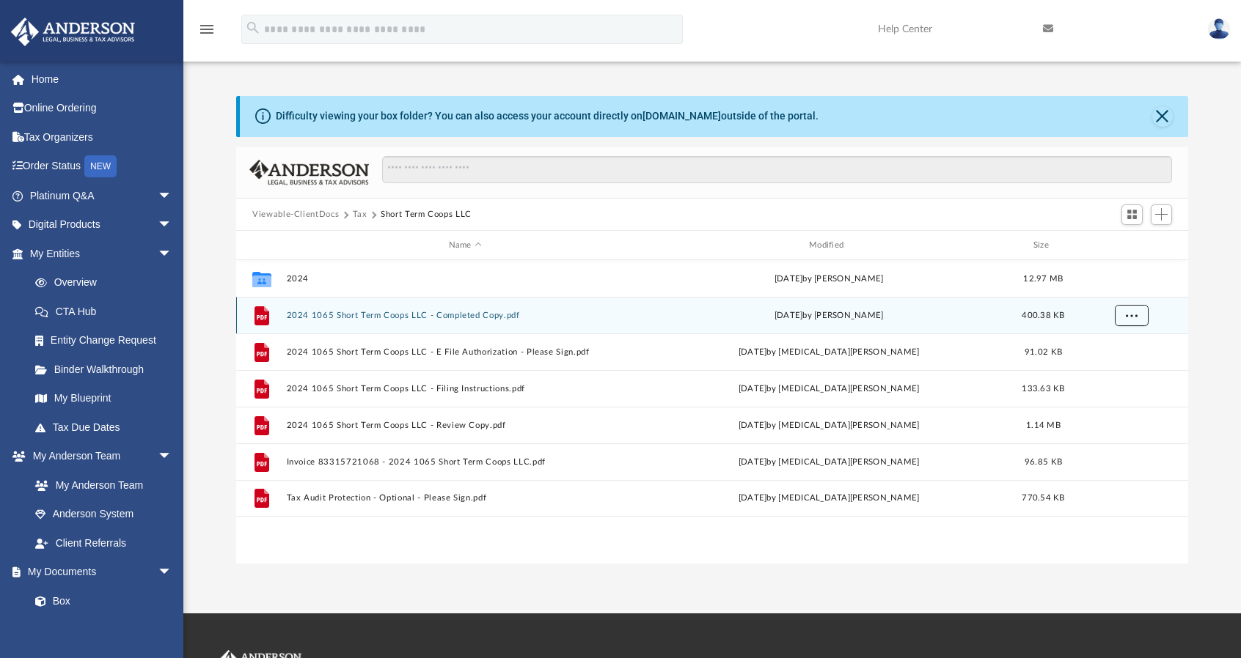
click at [1132, 312] on span "More options" at bounding box center [1131, 316] width 12 height 8
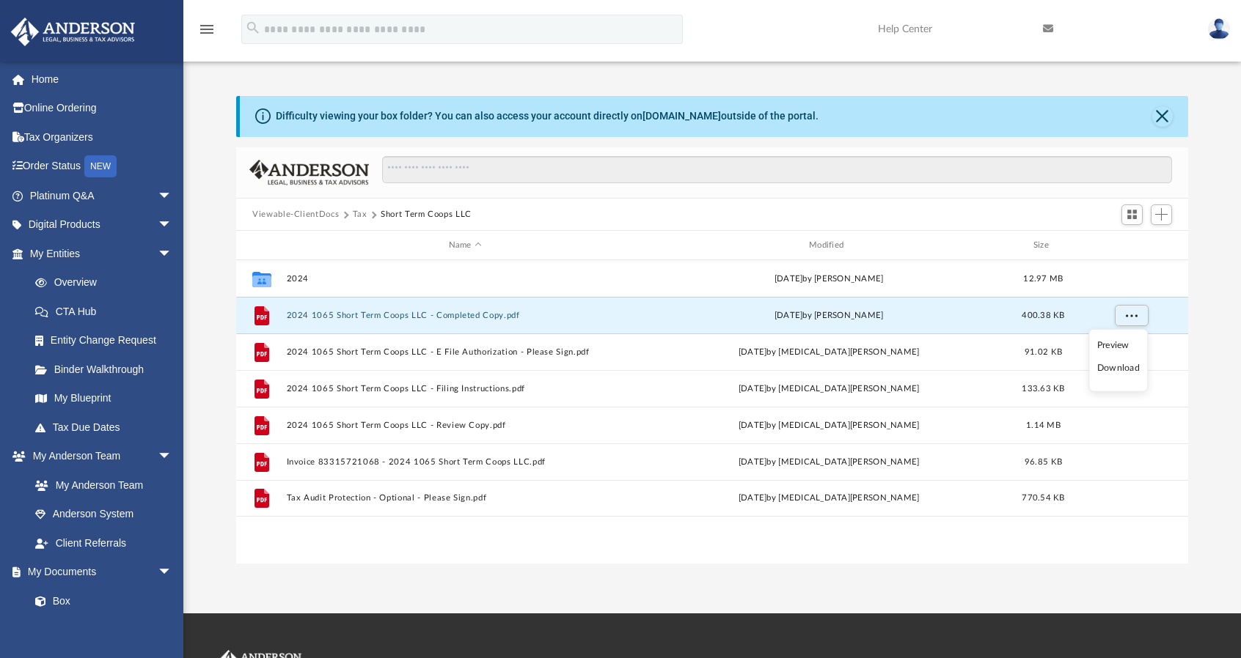
click at [1110, 367] on li "Download" at bounding box center [1118, 368] width 43 height 15
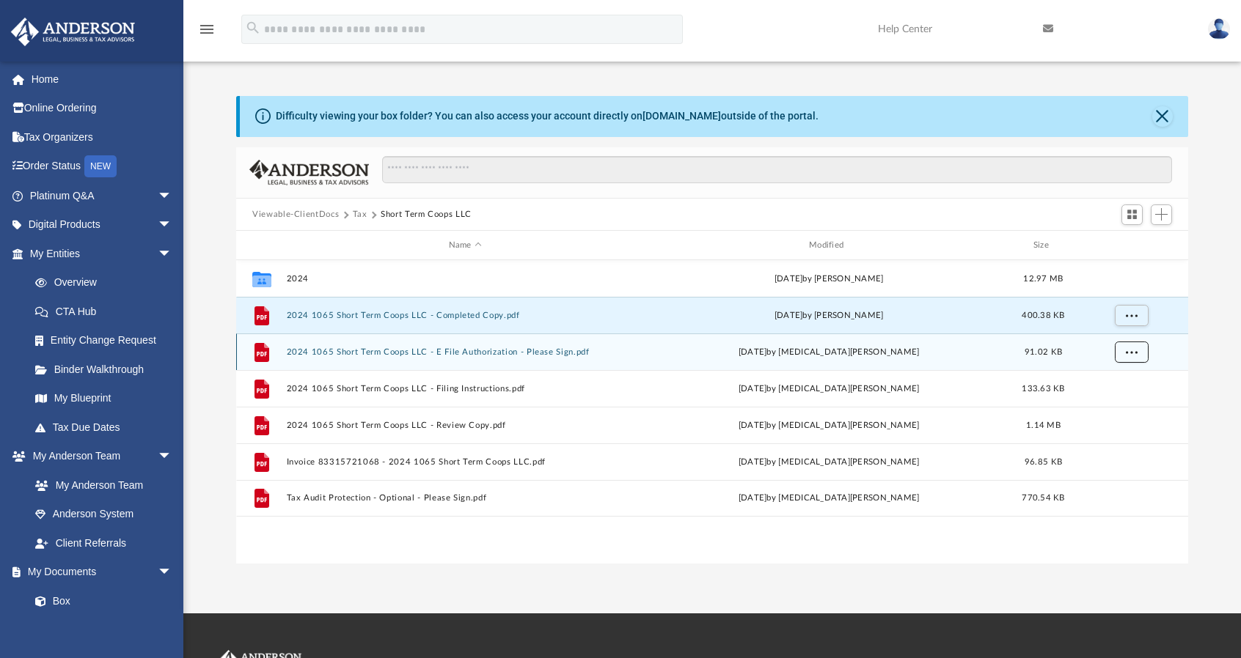
click at [1135, 352] on span "More options" at bounding box center [1131, 352] width 12 height 8
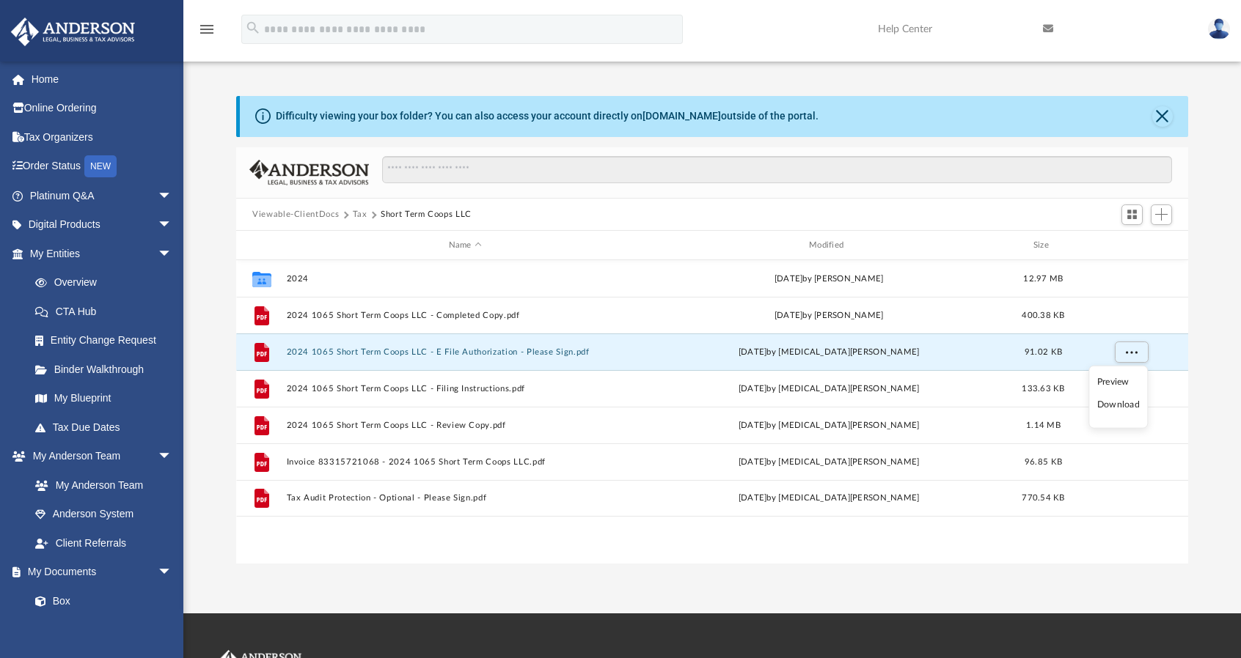
click at [1232, 243] on div "Difficulty viewing your box folder? You can also access your account directly o…" at bounding box center [711, 330] width 1057 height 468
click at [1127, 355] on span "More options" at bounding box center [1131, 352] width 12 height 8
click at [1114, 405] on li "Download" at bounding box center [1118, 404] width 43 height 15
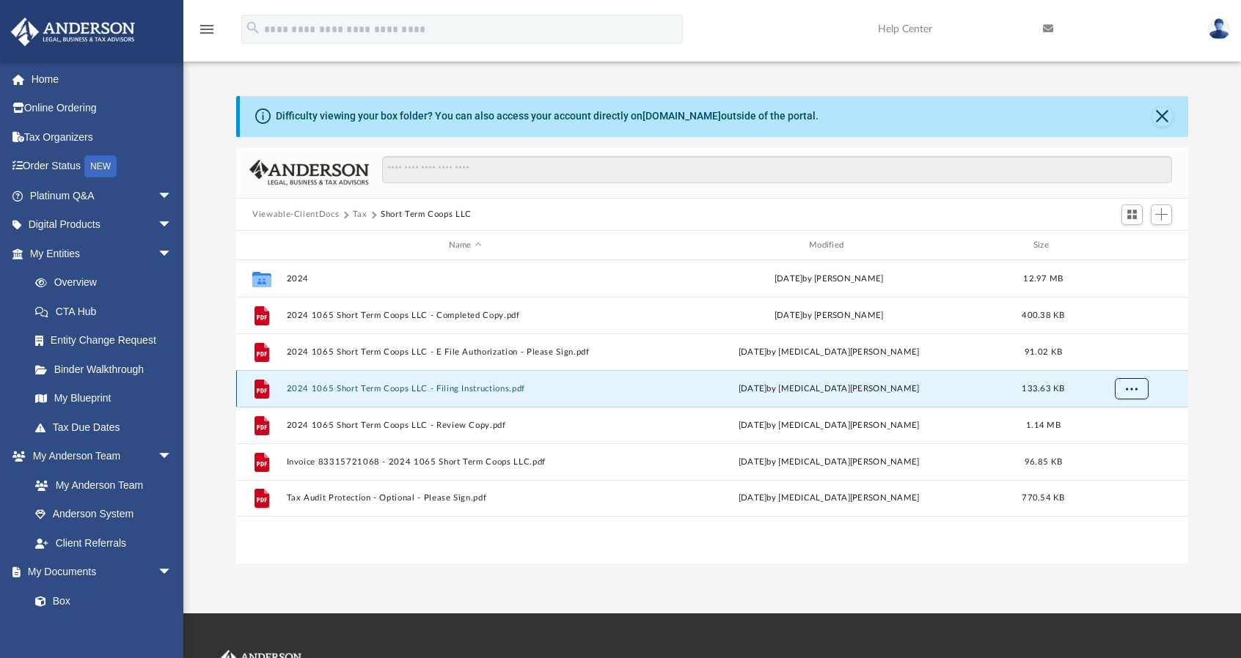
click at [1133, 385] on span "More options" at bounding box center [1131, 389] width 12 height 8
click at [1122, 442] on li "Download" at bounding box center [1118, 441] width 43 height 15
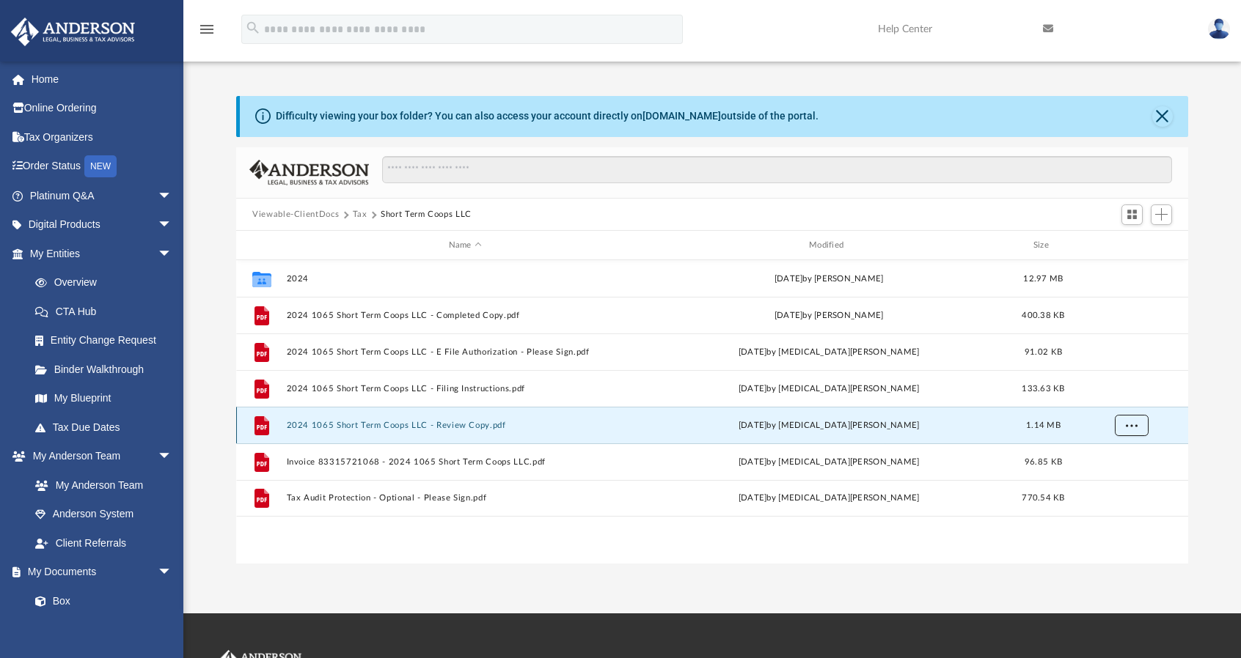
click at [1129, 428] on span "More options" at bounding box center [1131, 426] width 12 height 8
click at [1114, 477] on li "Download" at bounding box center [1118, 478] width 43 height 15
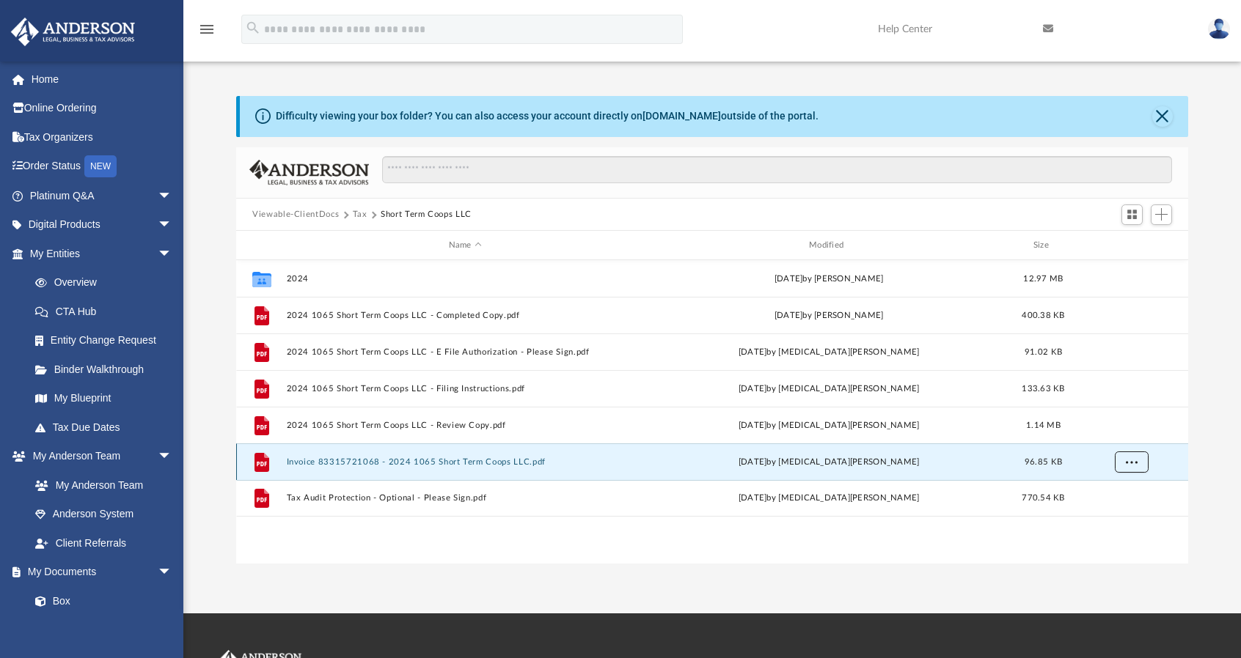
click at [1135, 463] on span "More options" at bounding box center [1131, 462] width 12 height 8
click at [1114, 513] on li "Download" at bounding box center [1118, 514] width 43 height 15
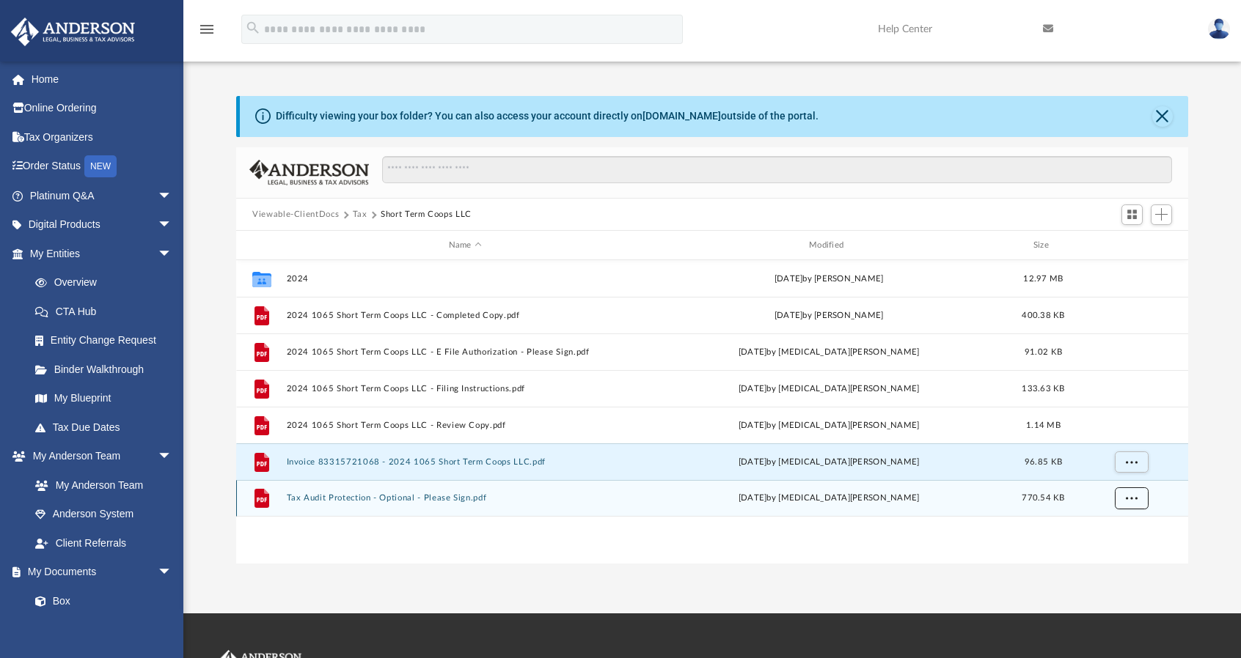
click at [1135, 496] on span "More options" at bounding box center [1131, 498] width 12 height 8
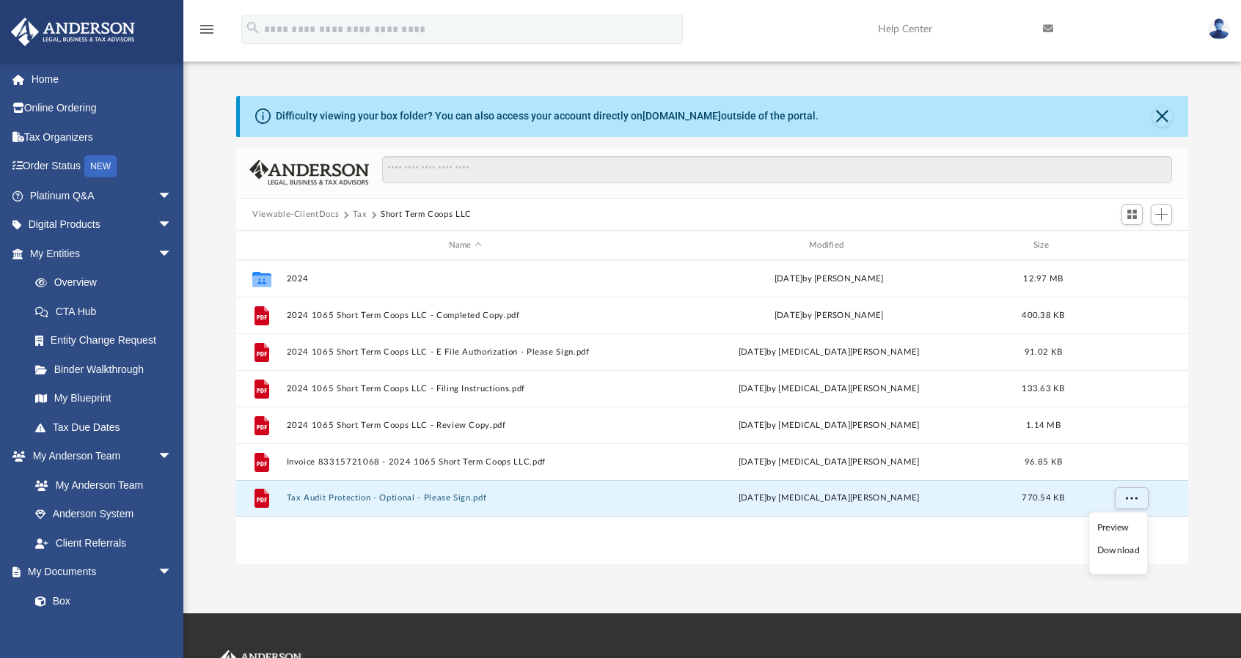
click at [1119, 551] on li "Download" at bounding box center [1118, 551] width 43 height 15
